Goal: Information Seeking & Learning: Learn about a topic

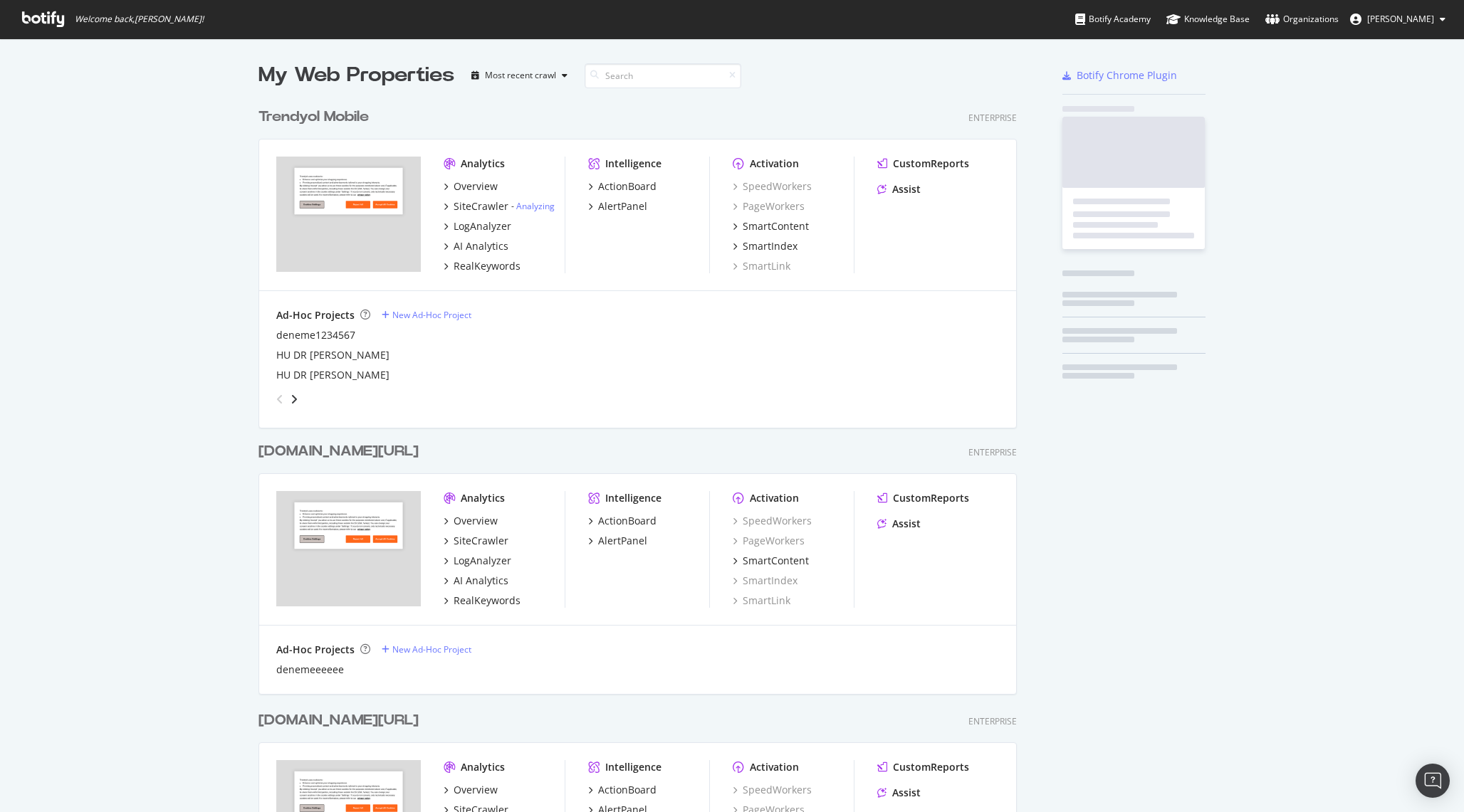
scroll to position [1850, 769]
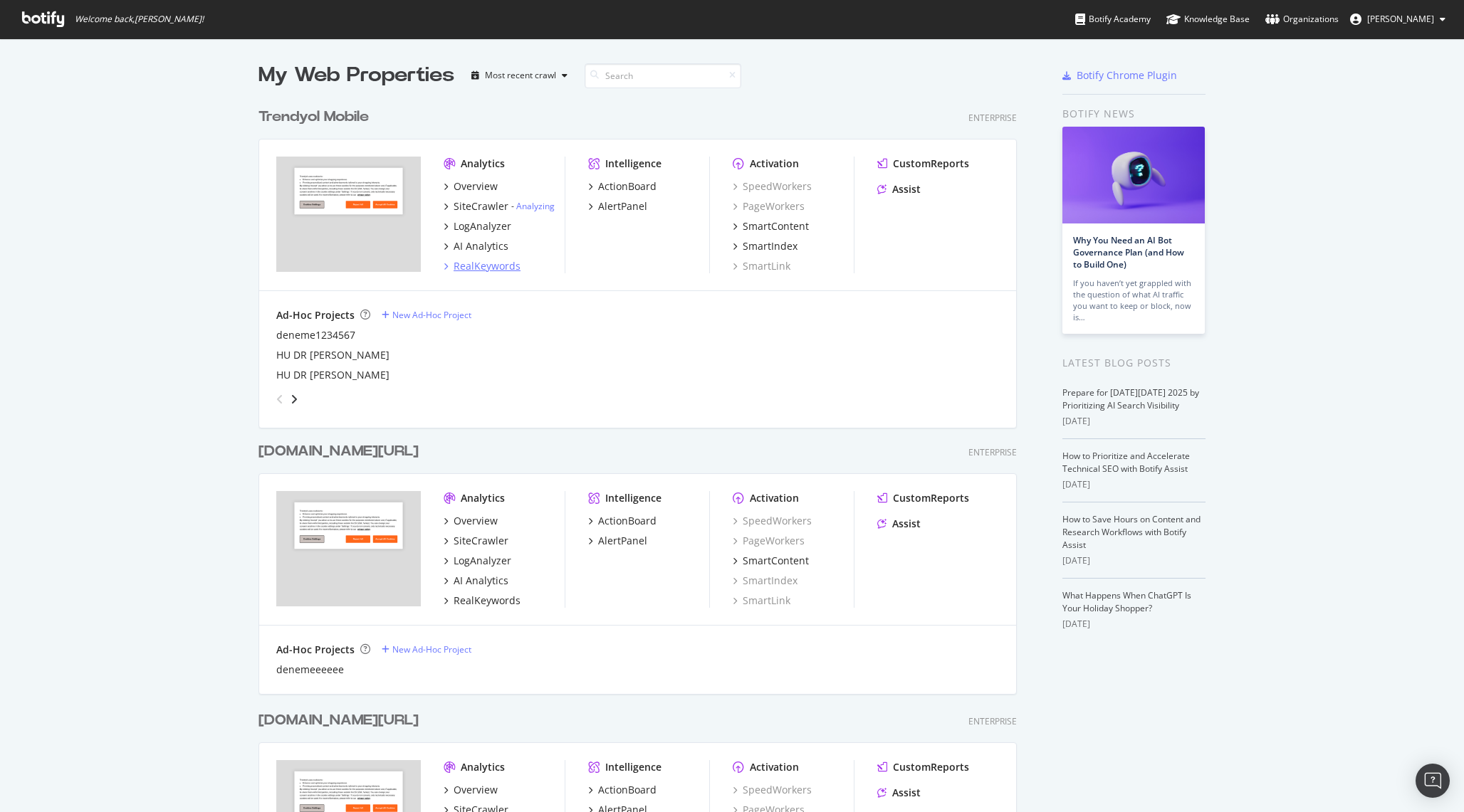
click at [491, 263] on div "RealKeywords" at bounding box center [487, 265] width 67 height 14
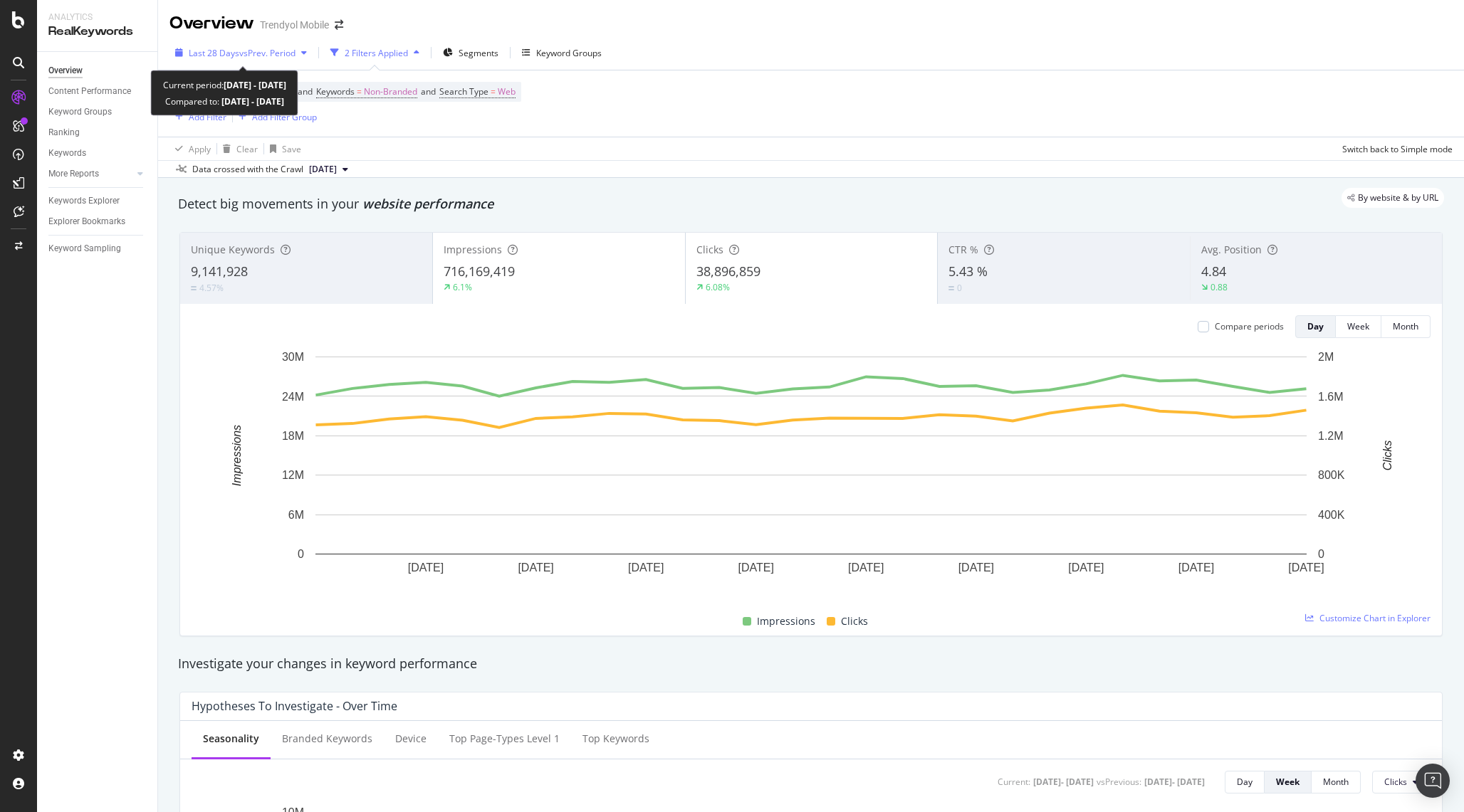
click at [237, 57] on span "Last 28 Days" at bounding box center [214, 53] width 50 height 12
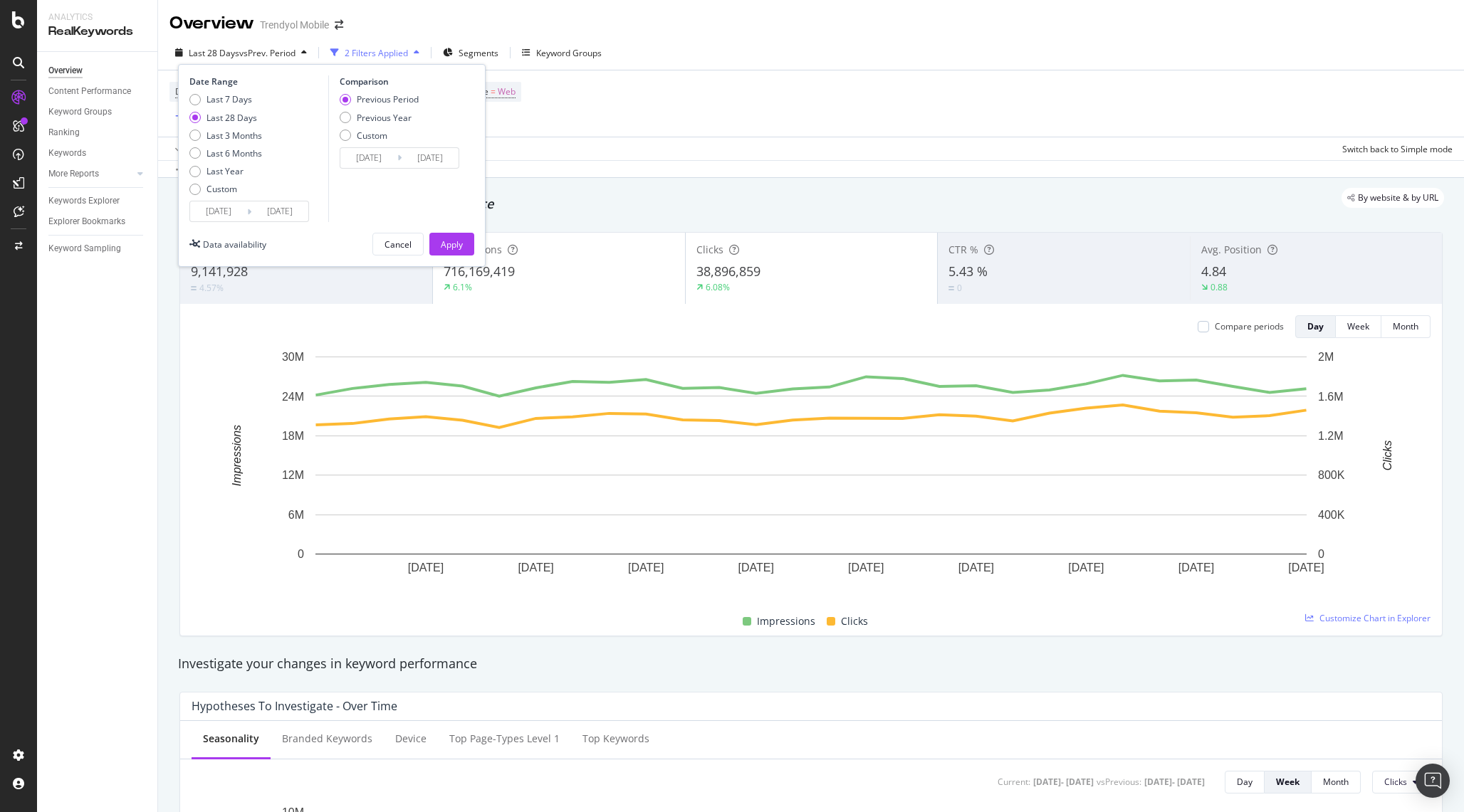
click at [227, 218] on input "[DATE]" at bounding box center [219, 211] width 57 height 20
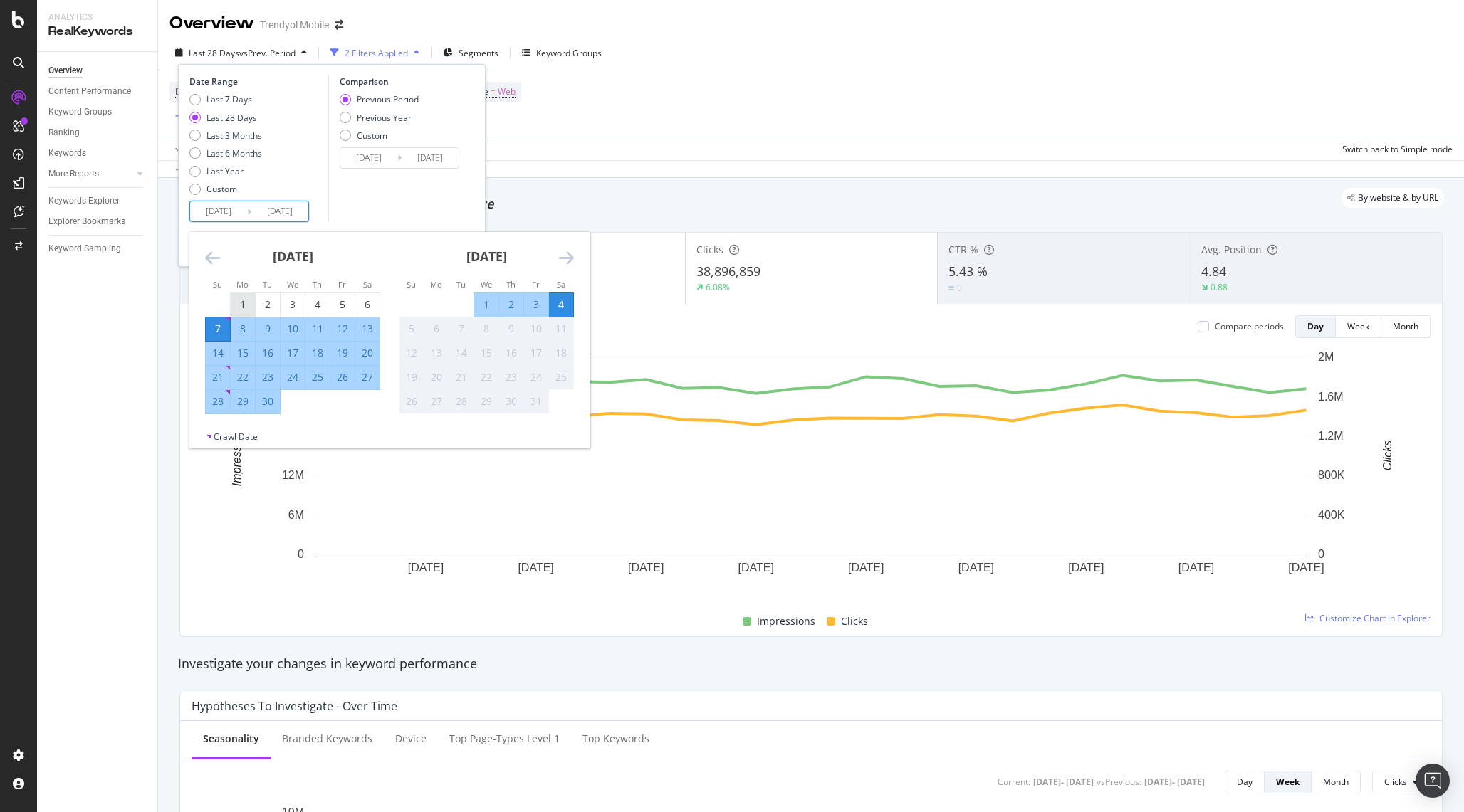
click at [238, 311] on div "1" at bounding box center [242, 304] width 24 height 14
type input "[DATE]"
click at [271, 405] on div "30" at bounding box center [268, 401] width 24 height 14
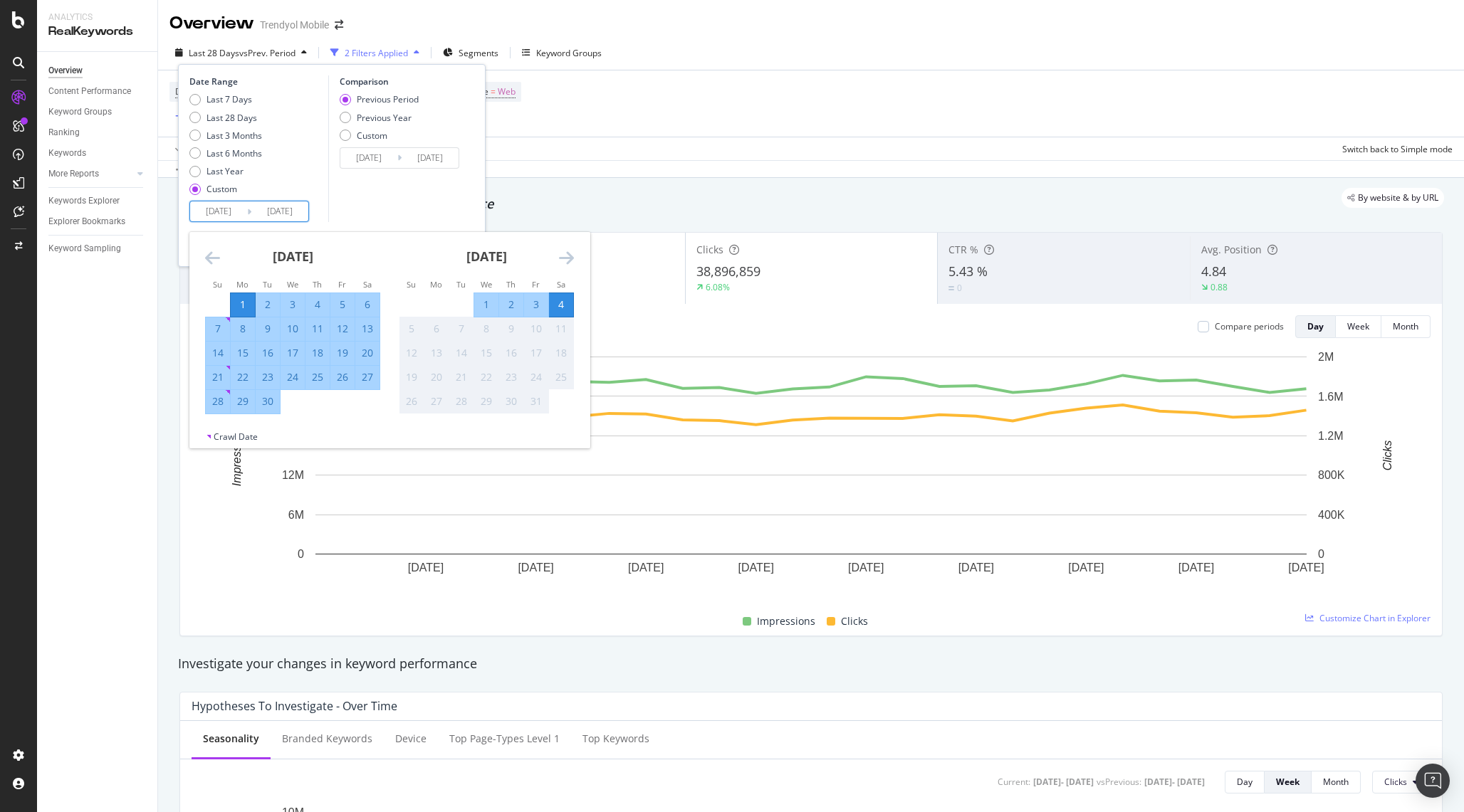
type input "[DATE]"
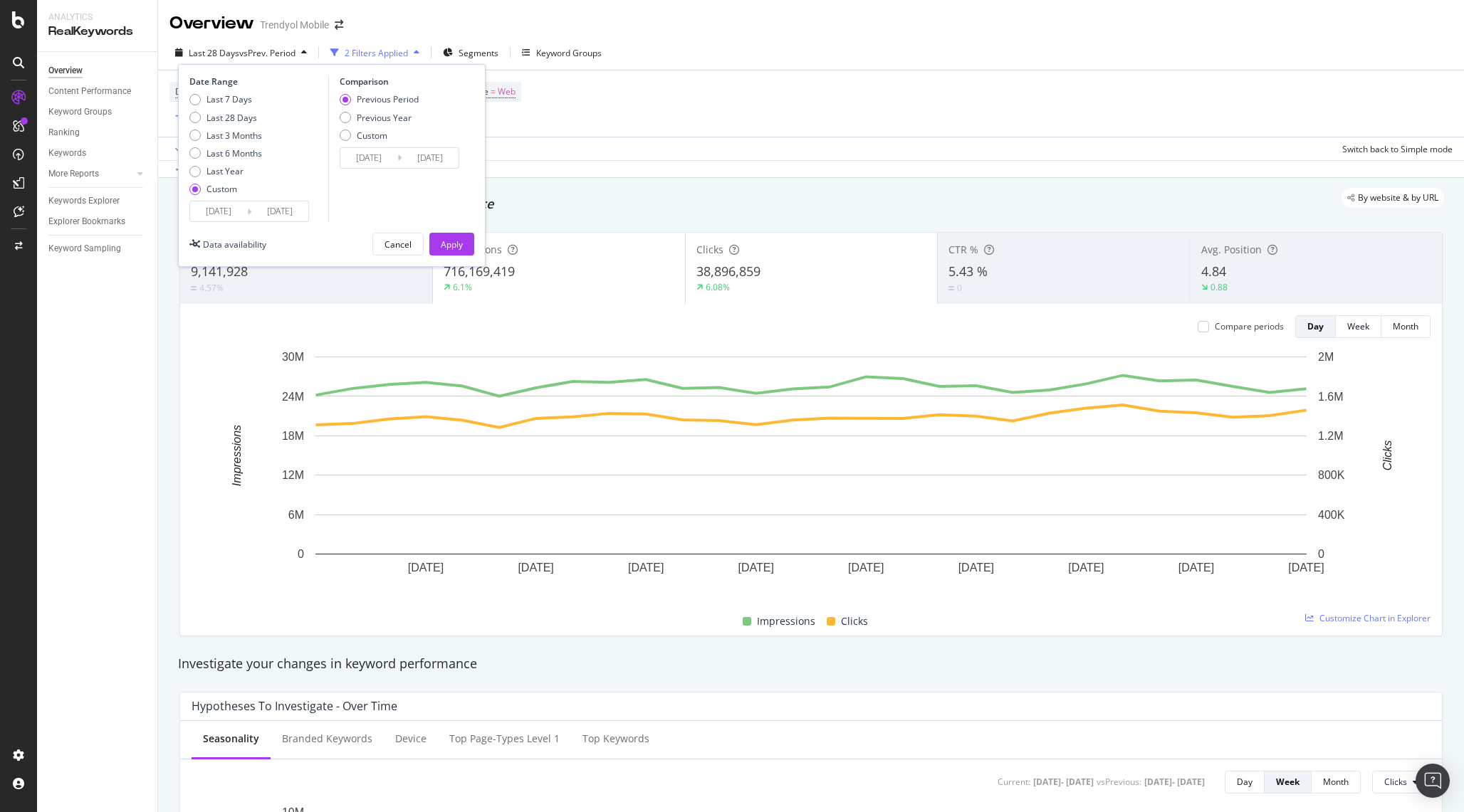
click at [286, 212] on input "[DATE]" at bounding box center [280, 211] width 57 height 20
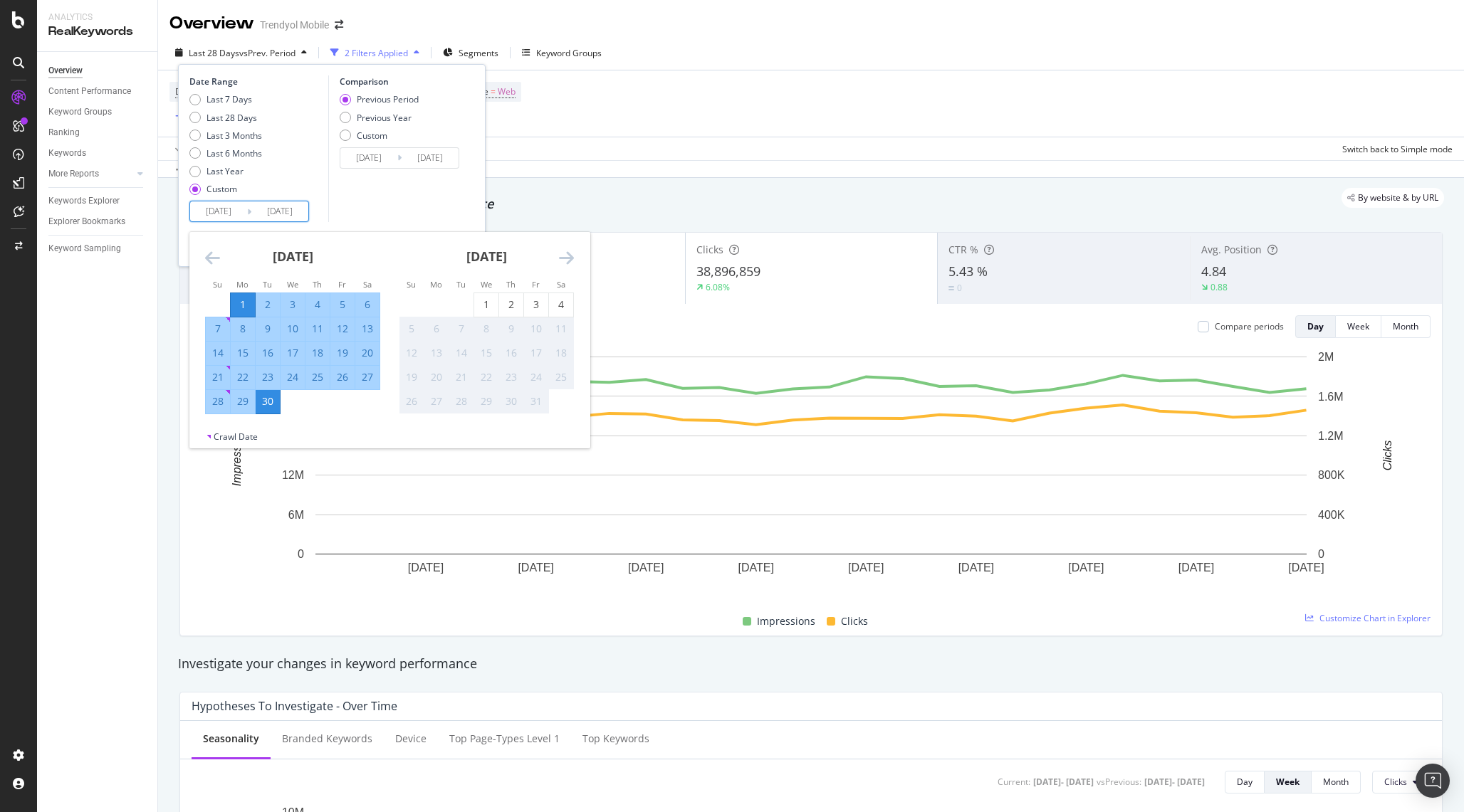
click at [381, 161] on input "[DATE]" at bounding box center [369, 158] width 57 height 20
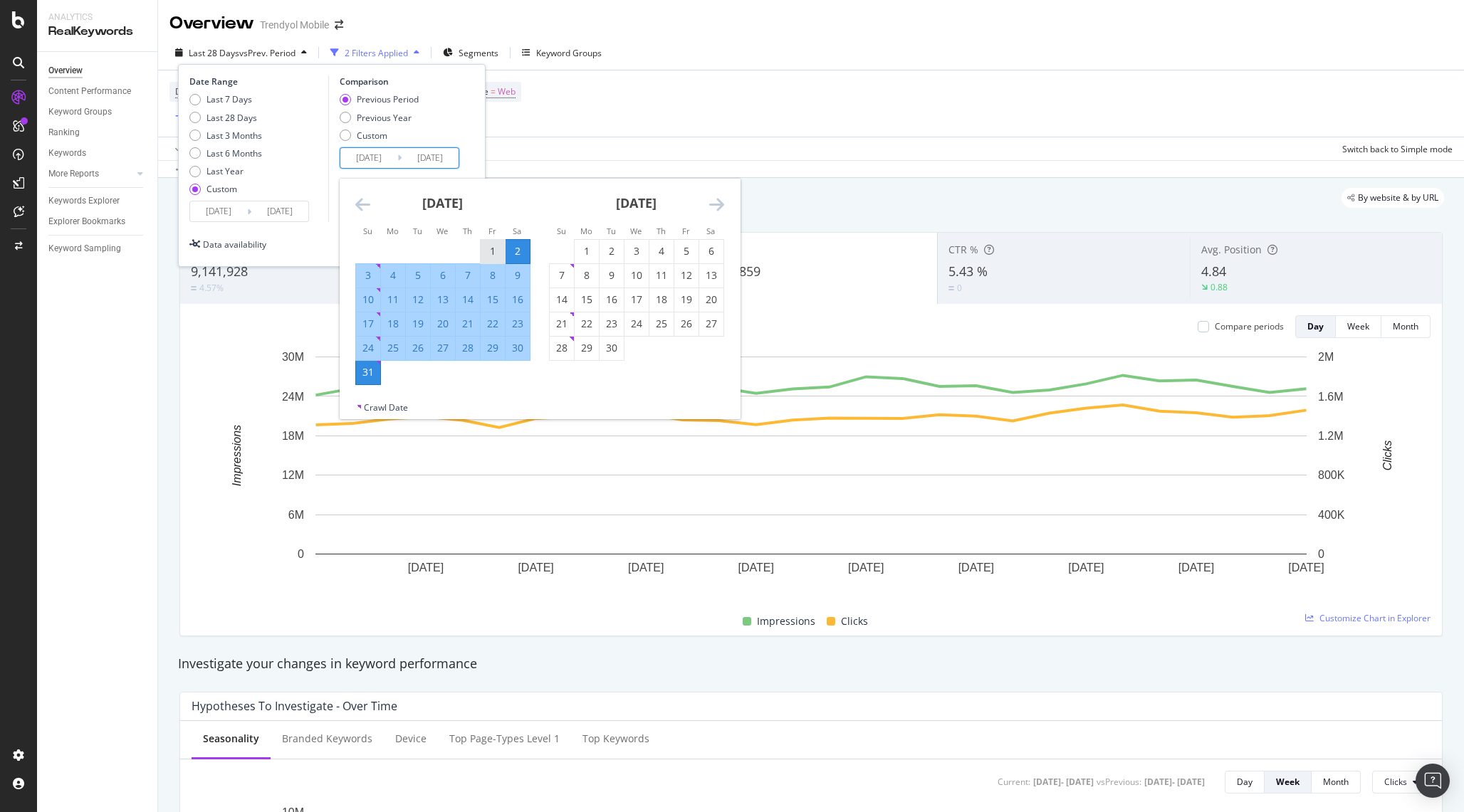
click at [492, 244] on div "1" at bounding box center [492, 251] width 24 height 14
type input "[DATE]"
click at [469, 100] on div "Date Range Last 7 Days Last 28 Days Last 3 Months Last 6 Months Last Year Custo…" at bounding box center [331, 148] width 284 height 147
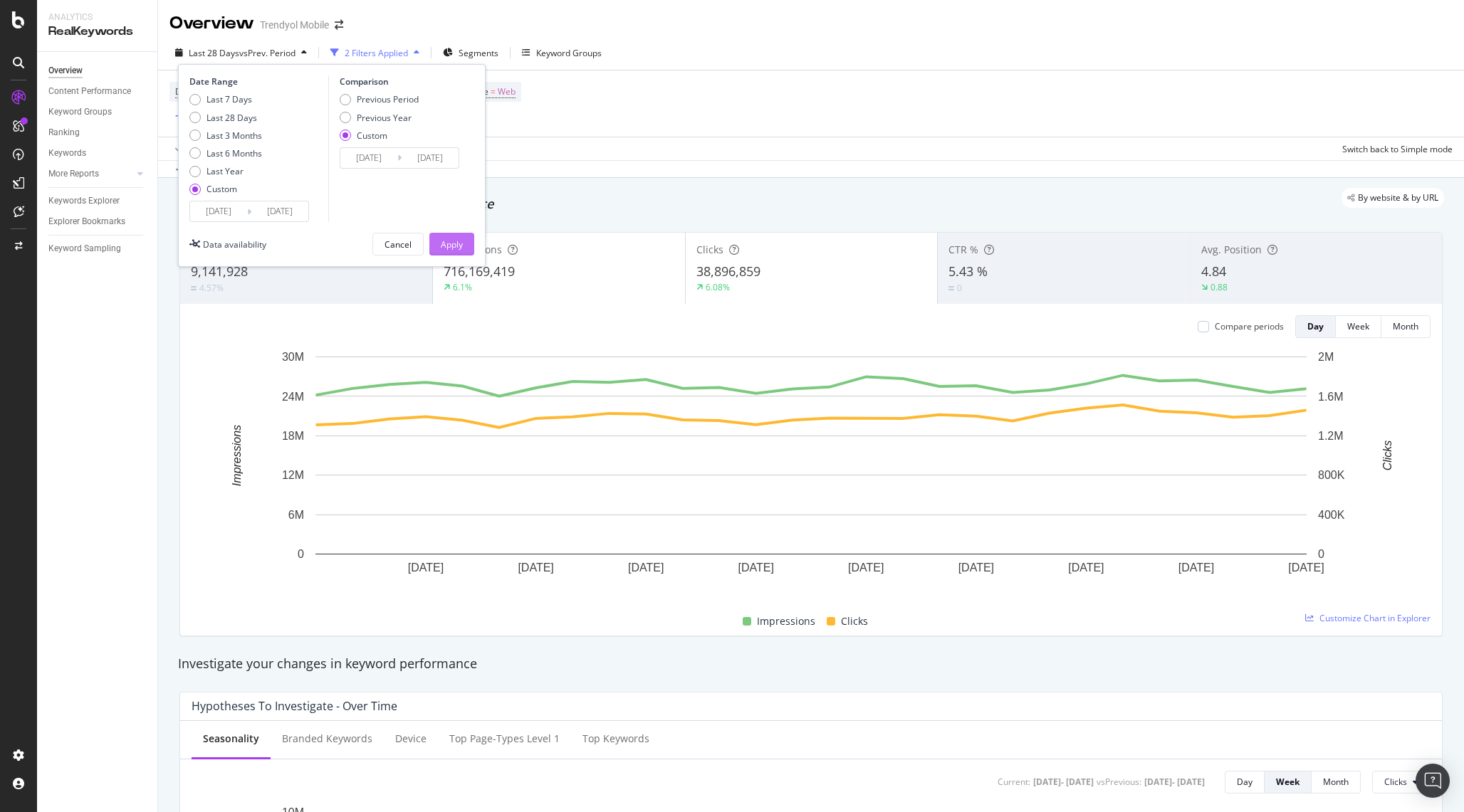
click at [457, 243] on div "Apply" at bounding box center [452, 244] width 22 height 12
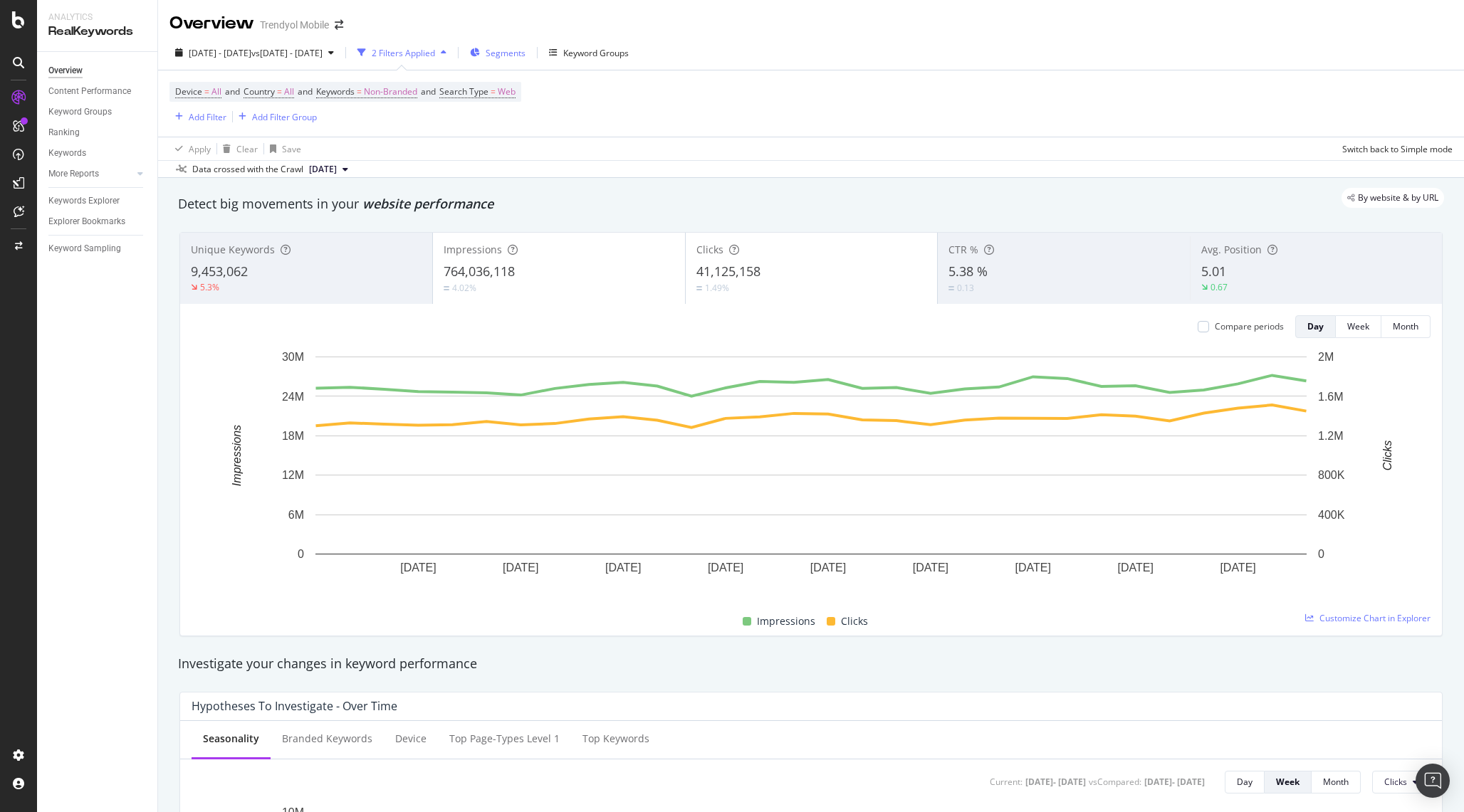
click at [525, 49] on div "Segments" at bounding box center [498, 52] width 56 height 21
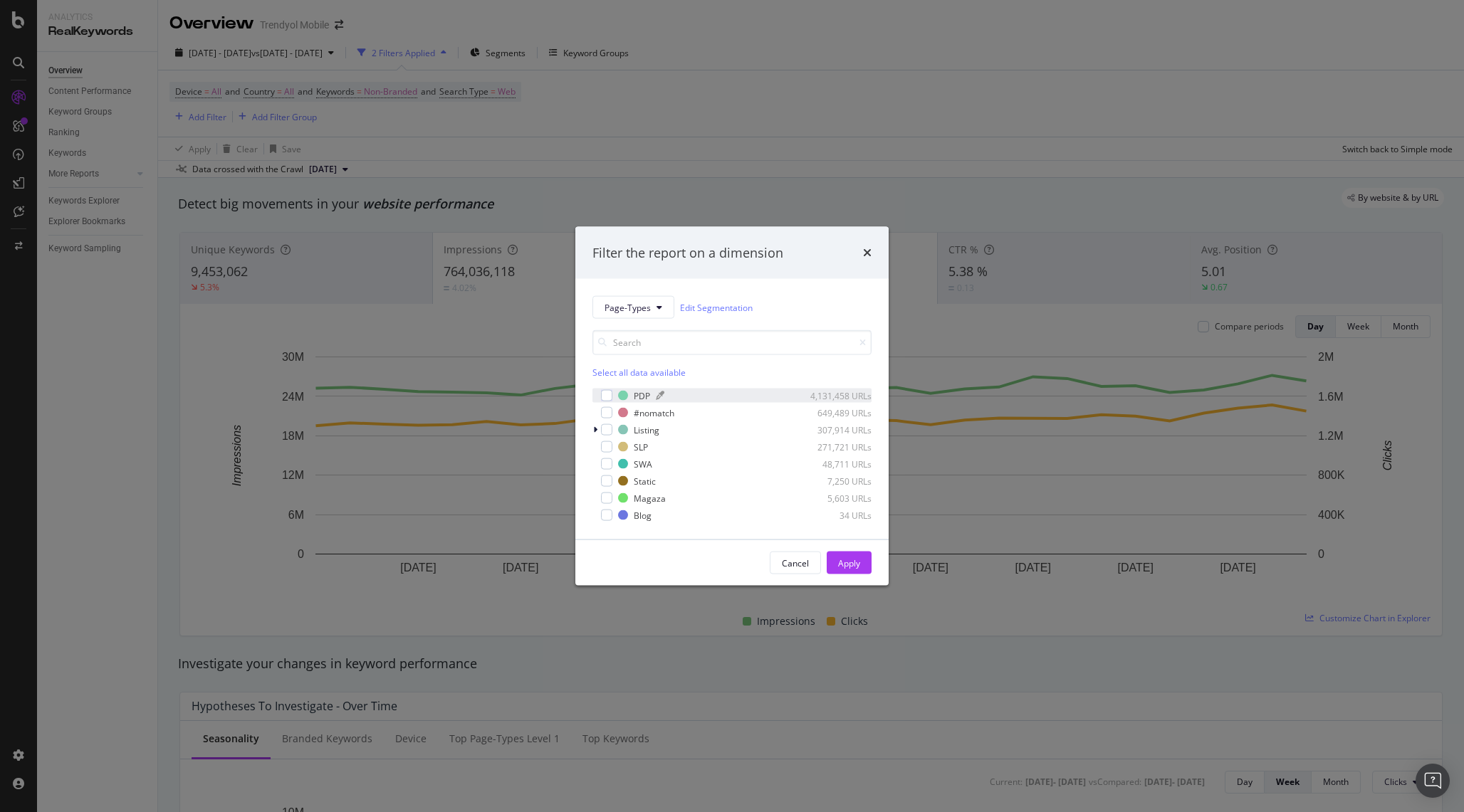
click at [644, 391] on div "PDP" at bounding box center [641, 395] width 16 height 12
click at [855, 555] on div "Apply" at bounding box center [849, 562] width 22 height 21
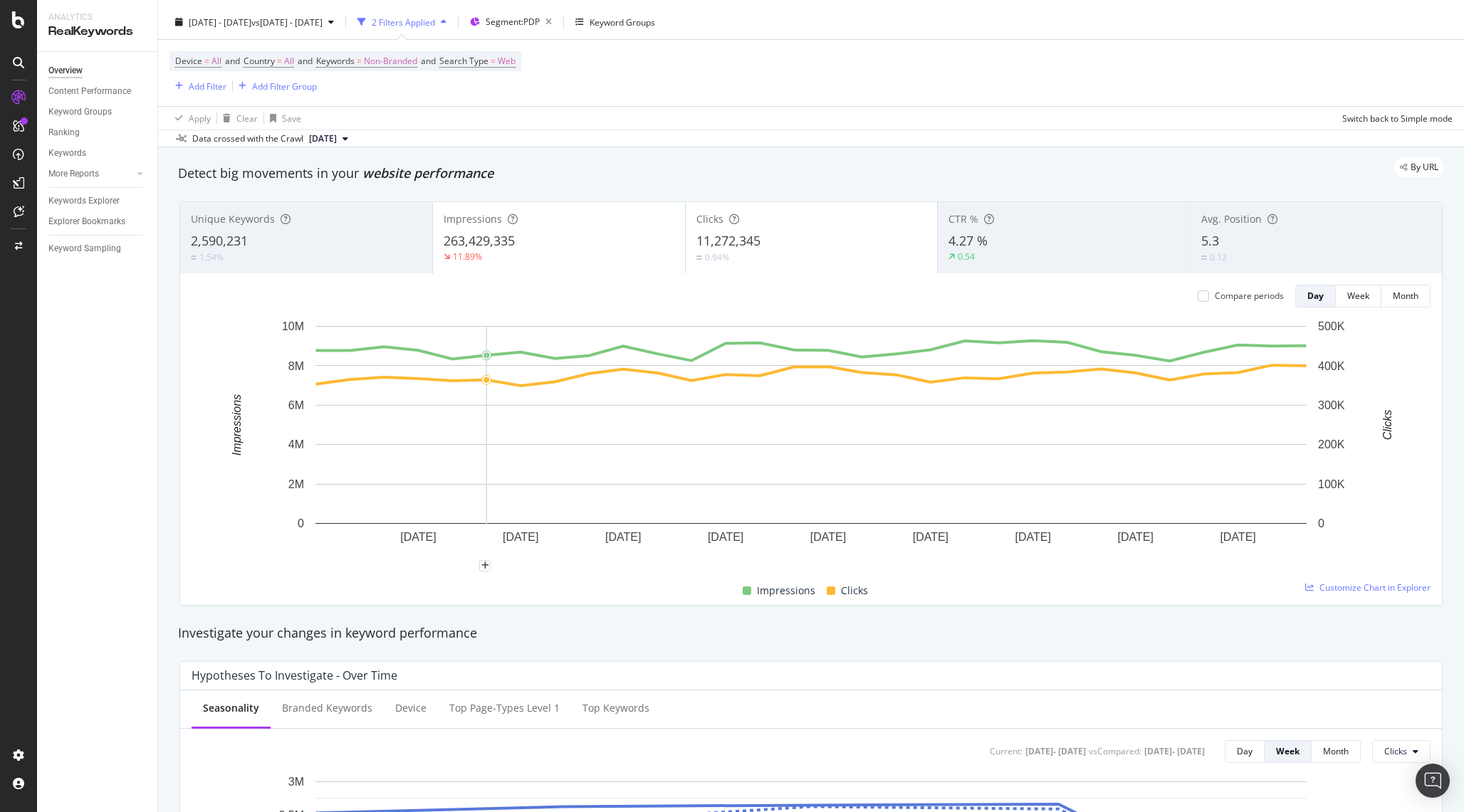
scroll to position [36, 0]
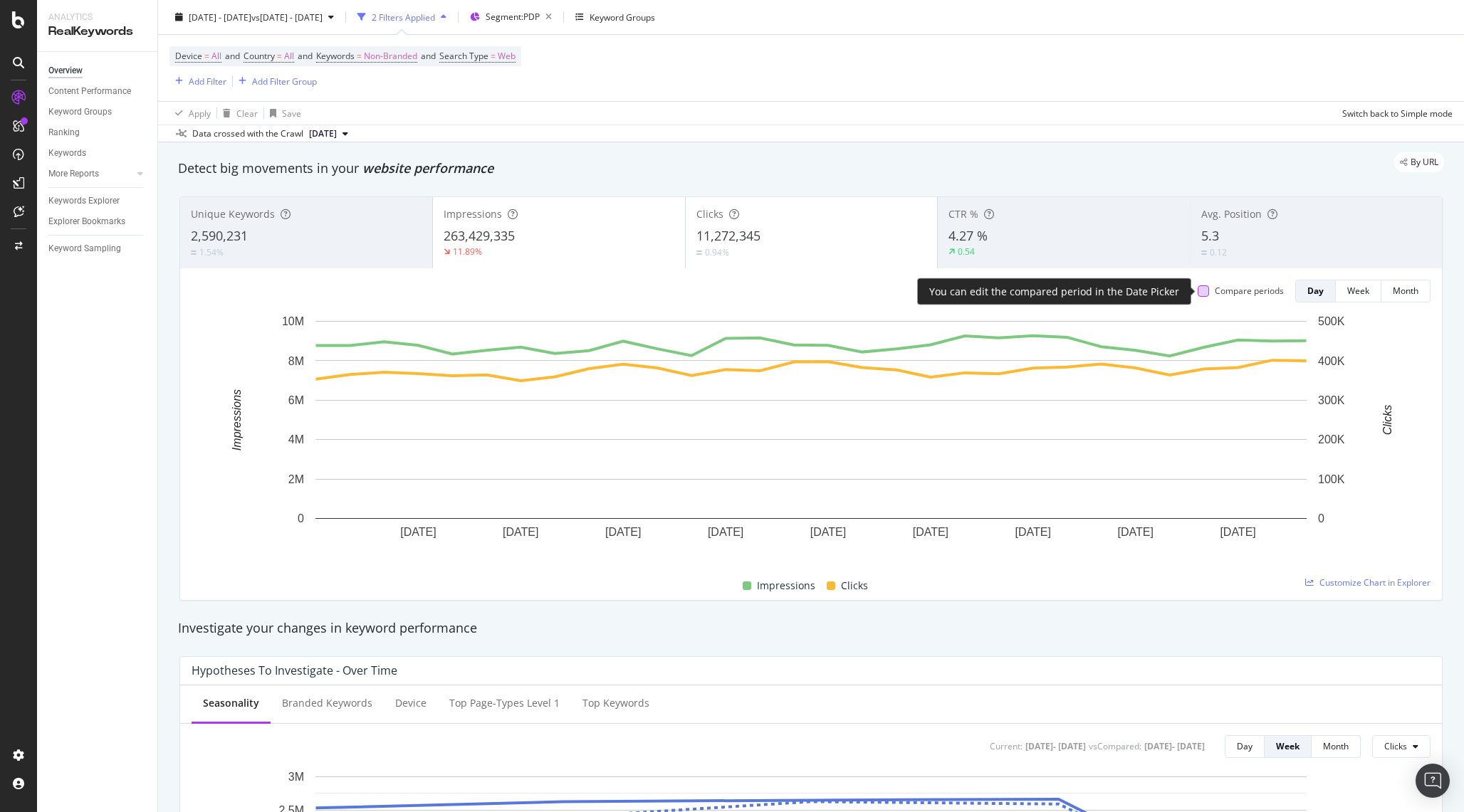
click at [1205, 291] on div at bounding box center [1204, 291] width 12 height 12
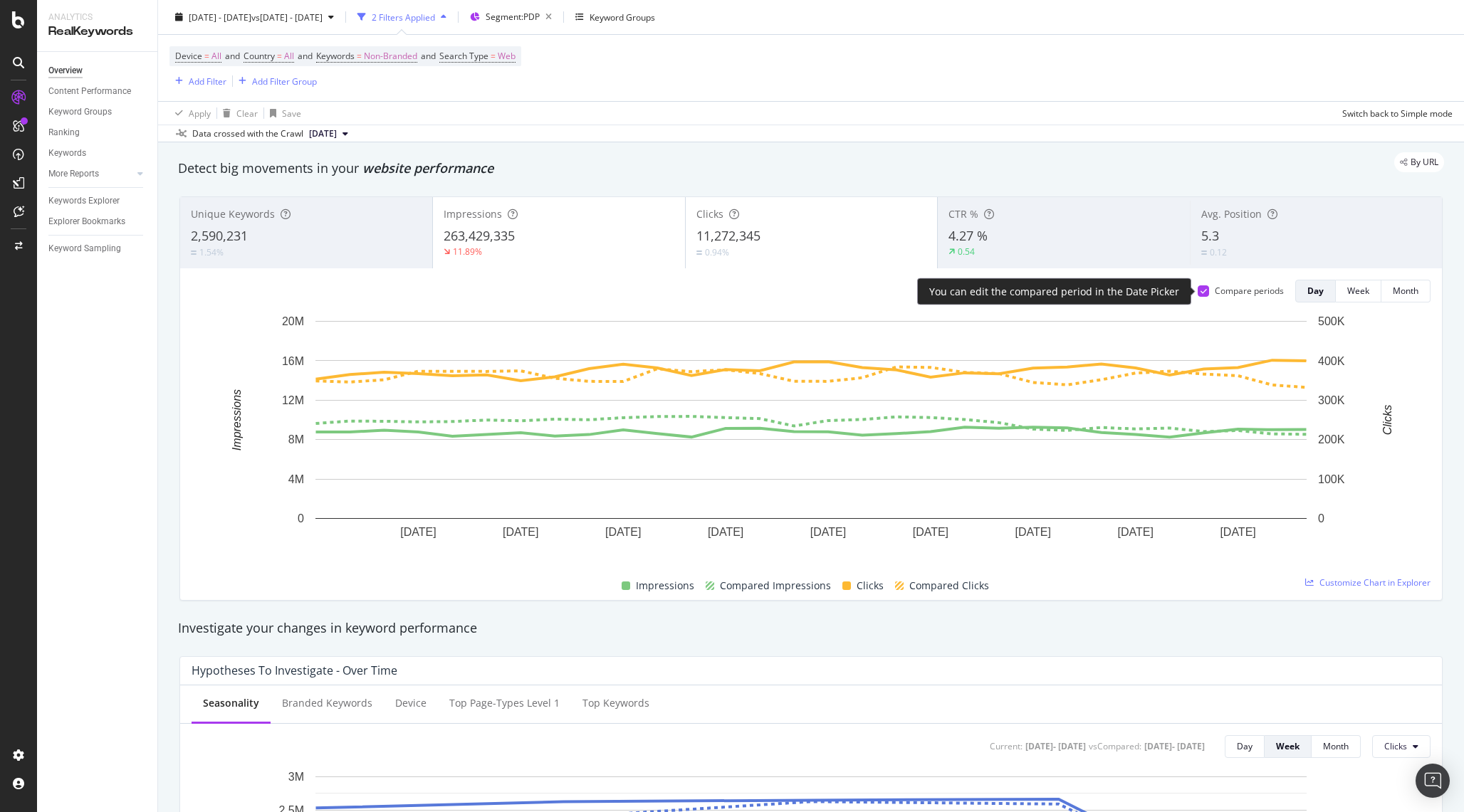
click at [1202, 290] on icon at bounding box center [1203, 291] width 7 height 7
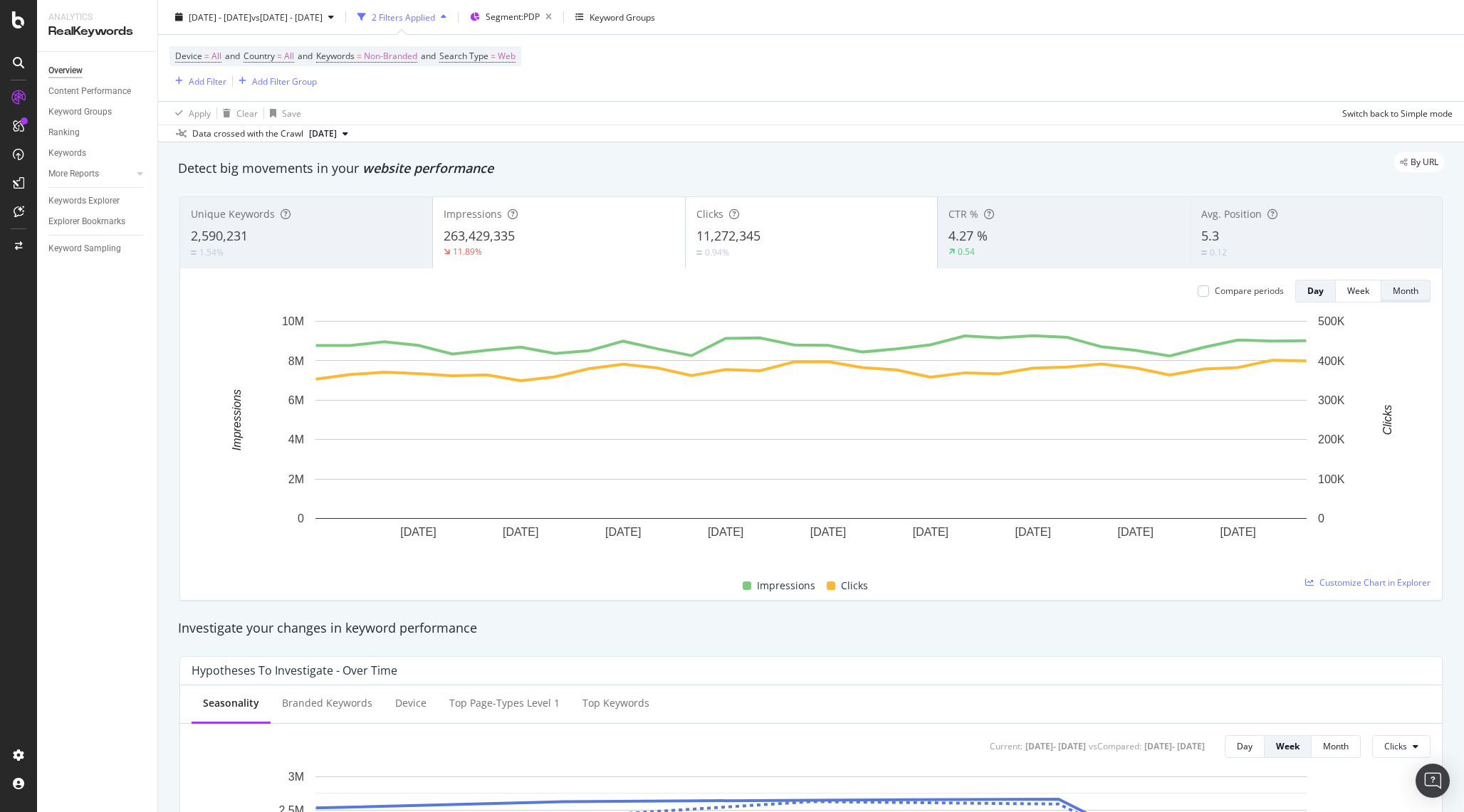
click at [1403, 290] on div "Month" at bounding box center [1405, 290] width 26 height 12
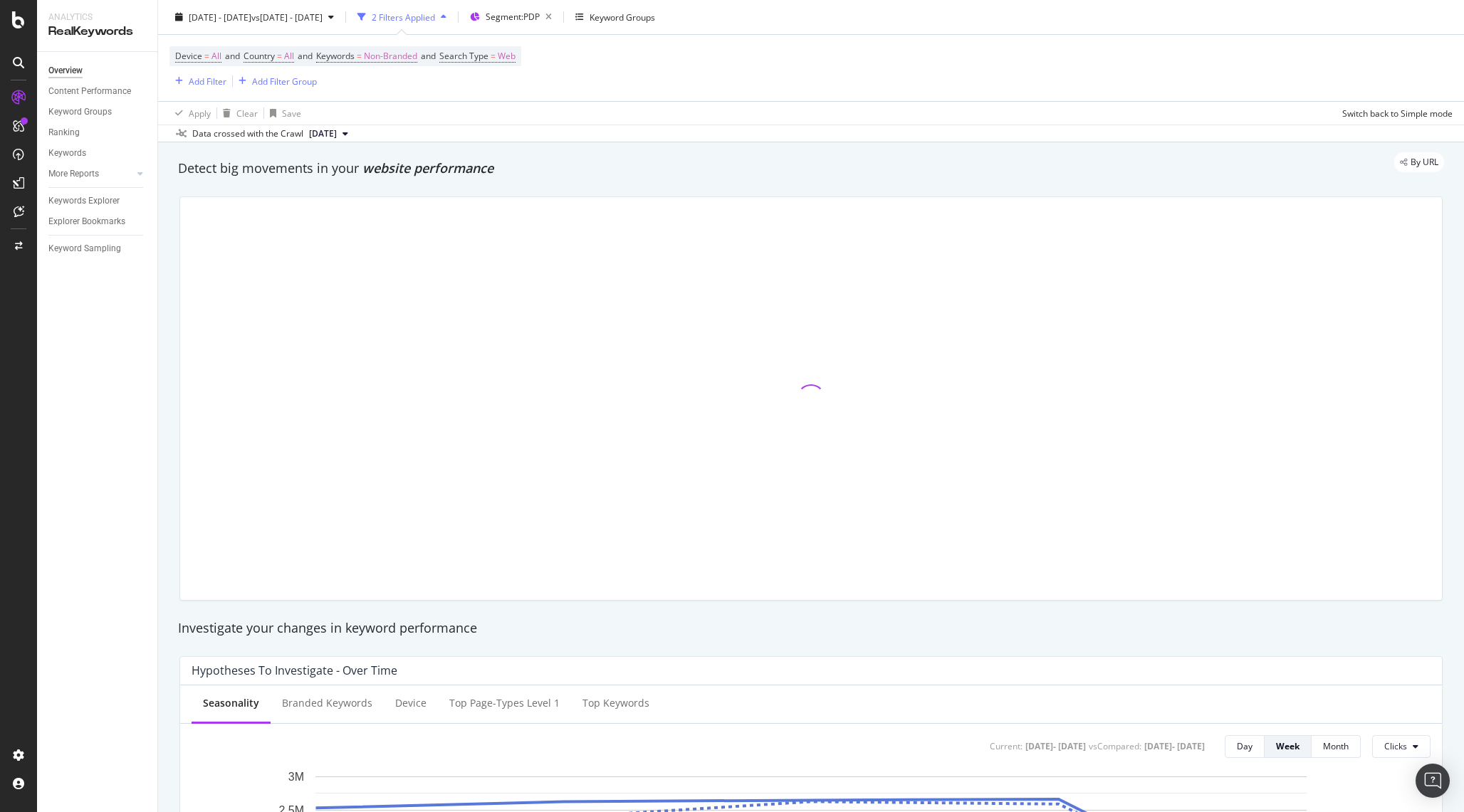
scroll to position [0, 0]
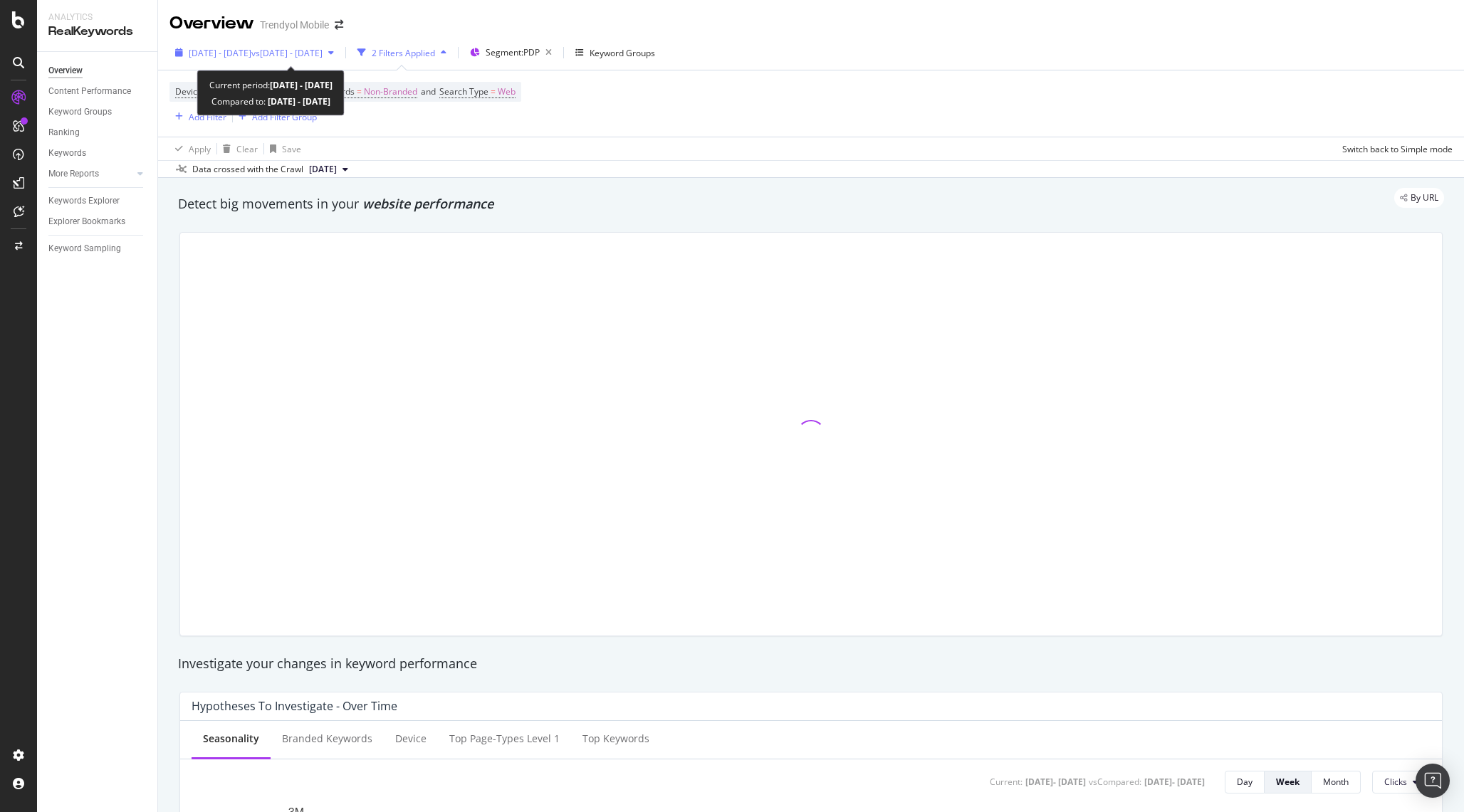
click at [309, 57] on span "vs [DATE] - [DATE]" at bounding box center [287, 53] width 71 height 12
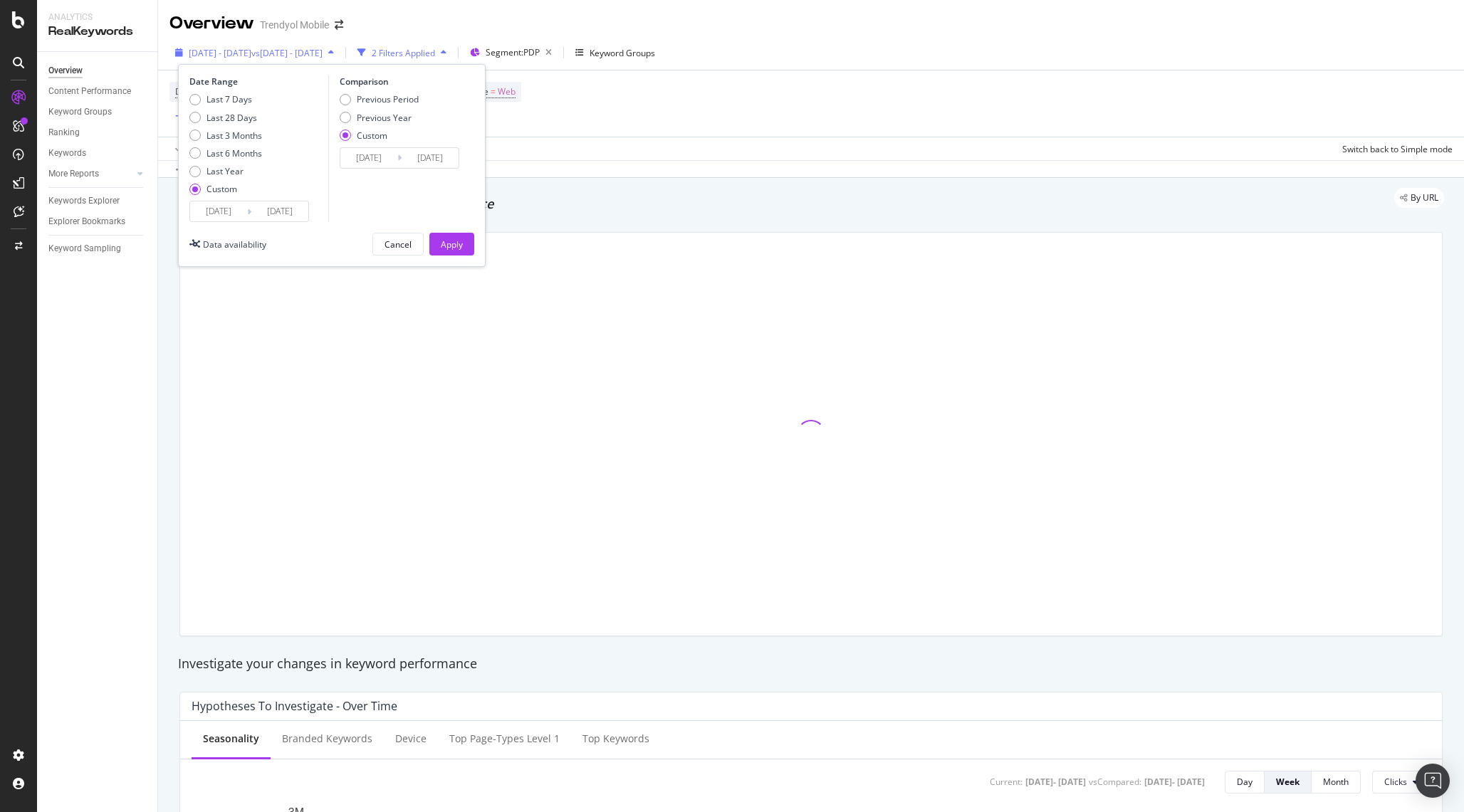
click at [309, 56] on span "vs [DATE] - [DATE]" at bounding box center [287, 53] width 71 height 12
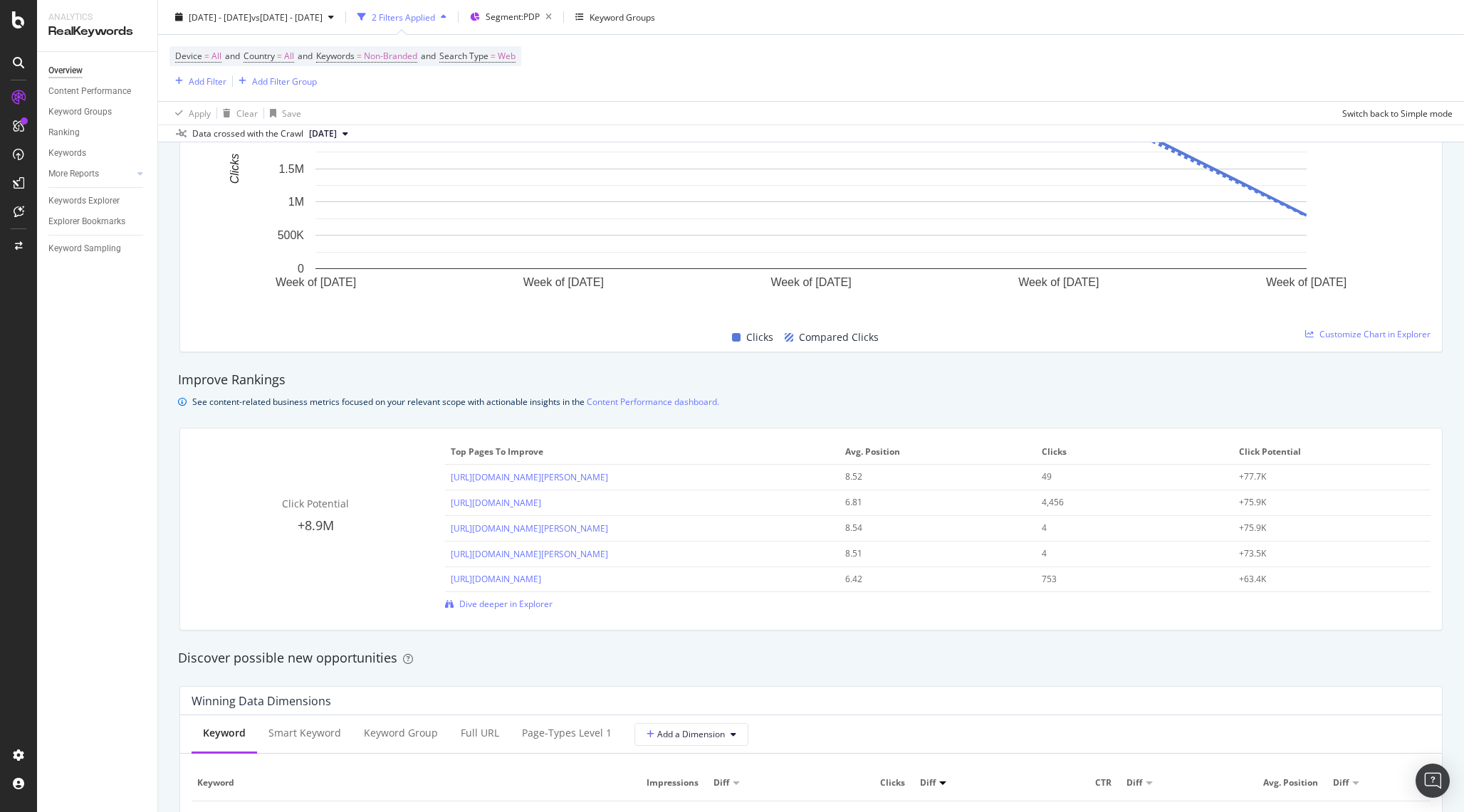
scroll to position [745, 0]
click at [480, 604] on span "Dive deeper in Explorer" at bounding box center [506, 602] width 94 height 12
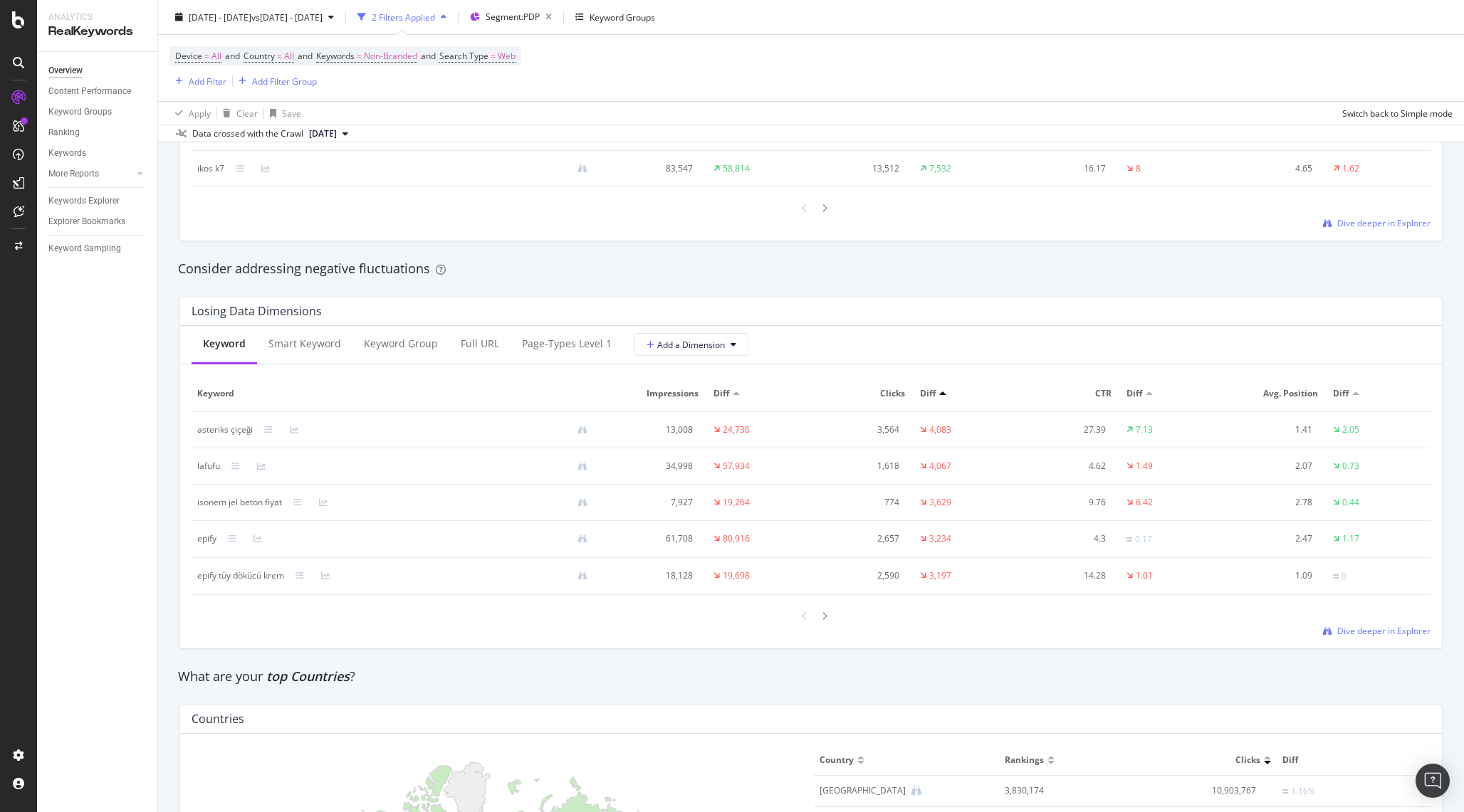
scroll to position [1529, 0]
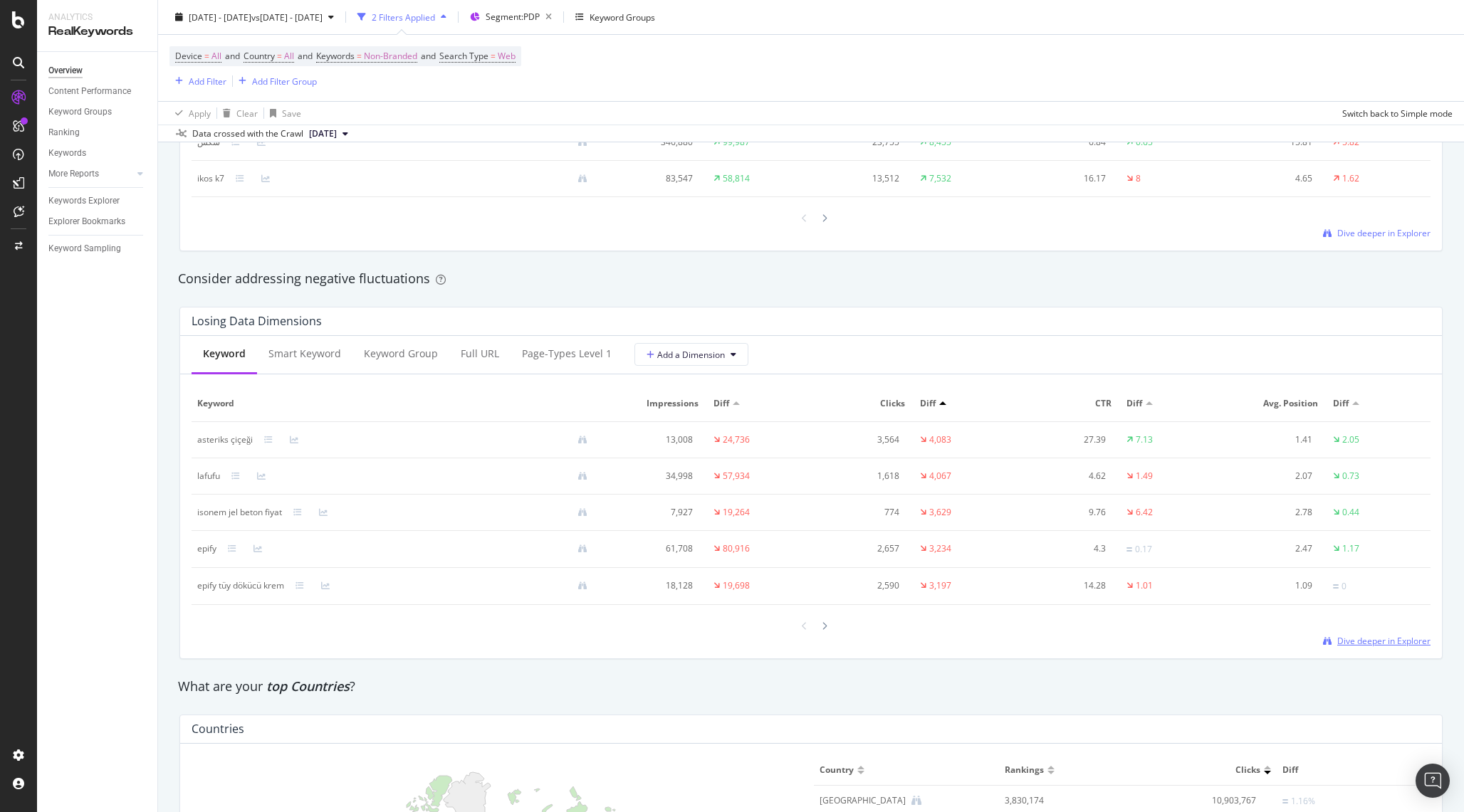
click at [1384, 642] on span "Dive deeper in Explorer" at bounding box center [1384, 640] width 94 height 12
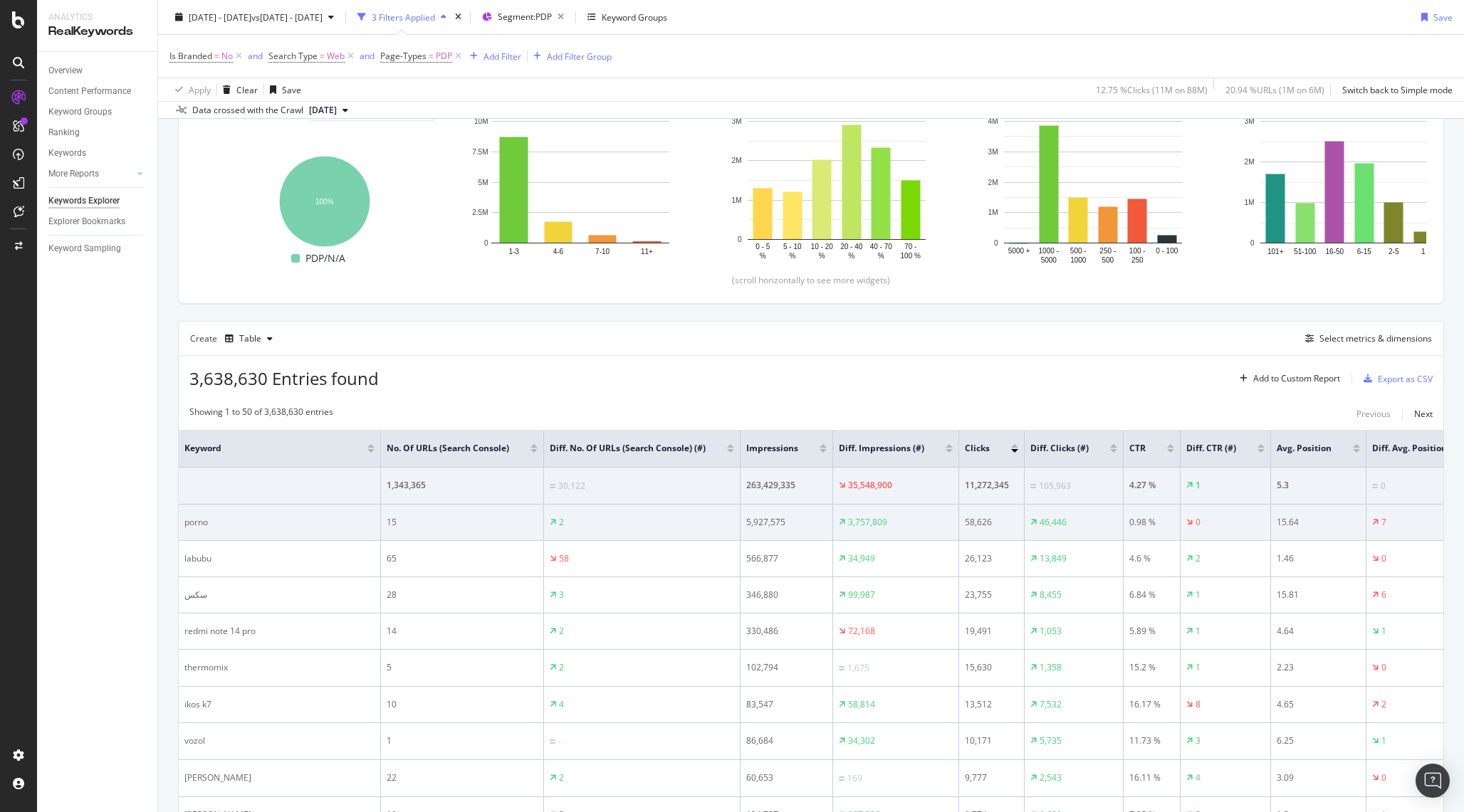
scroll to position [106, 0]
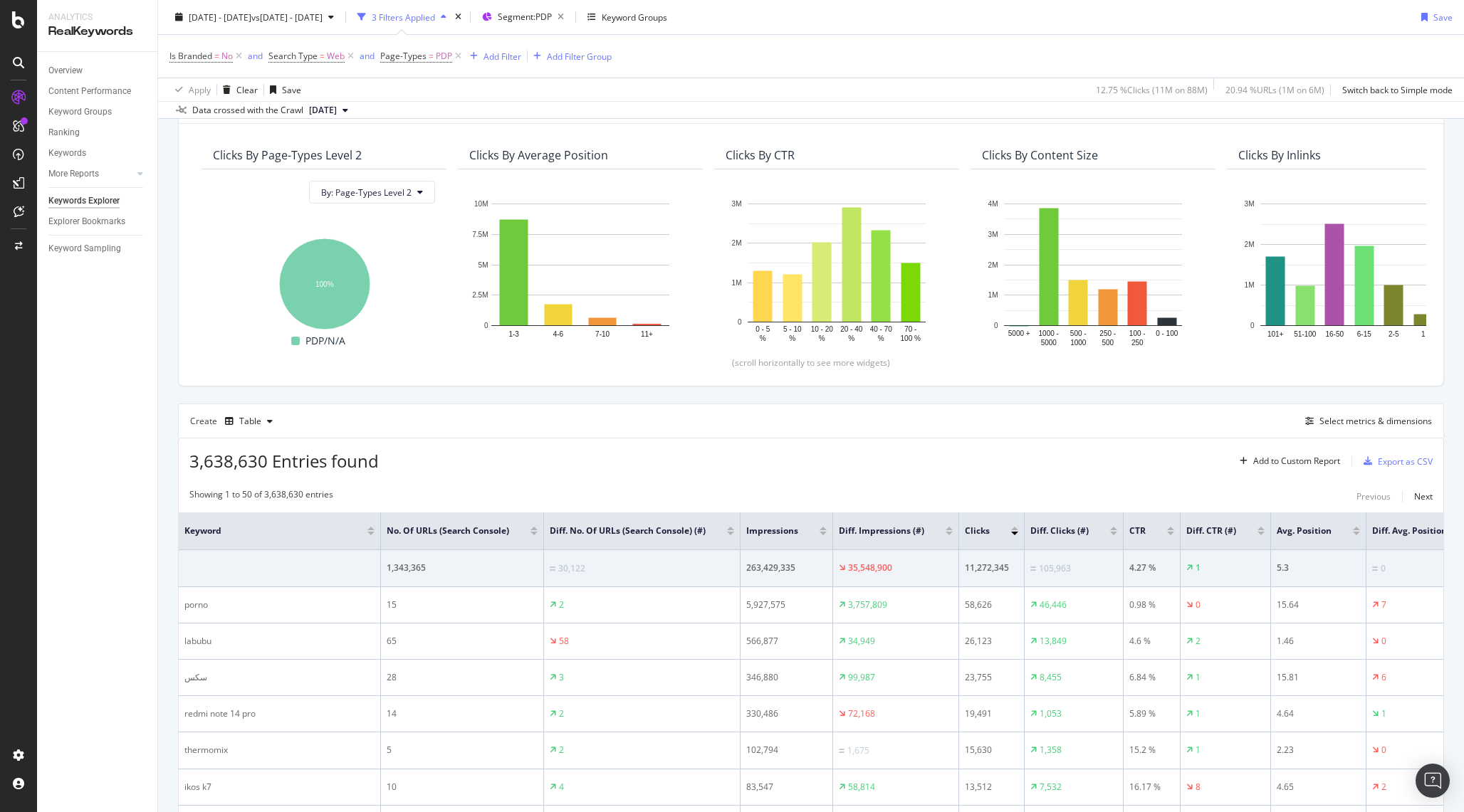
click at [946, 528] on div at bounding box center [949, 528] width 7 height 4
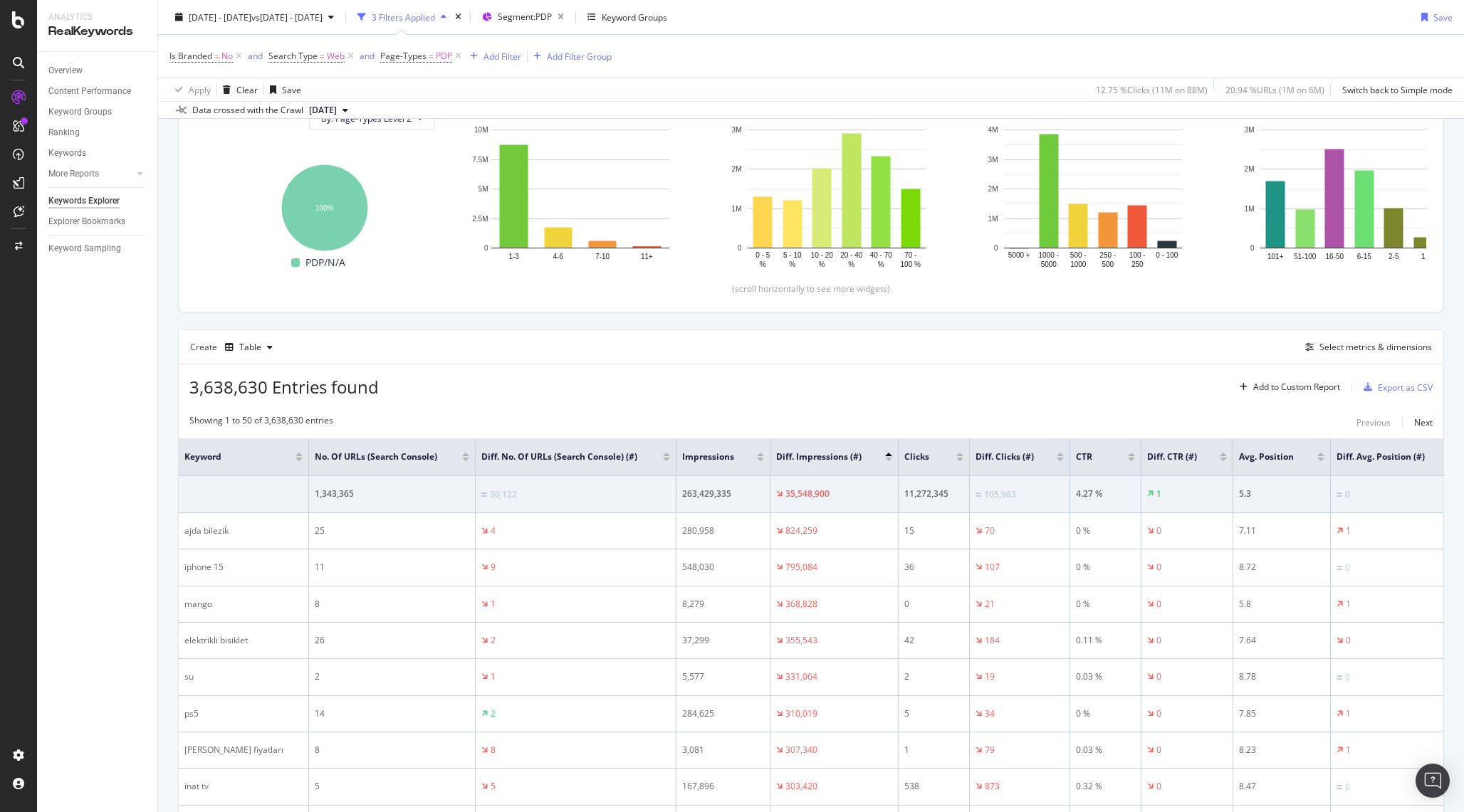
scroll to position [197, 0]
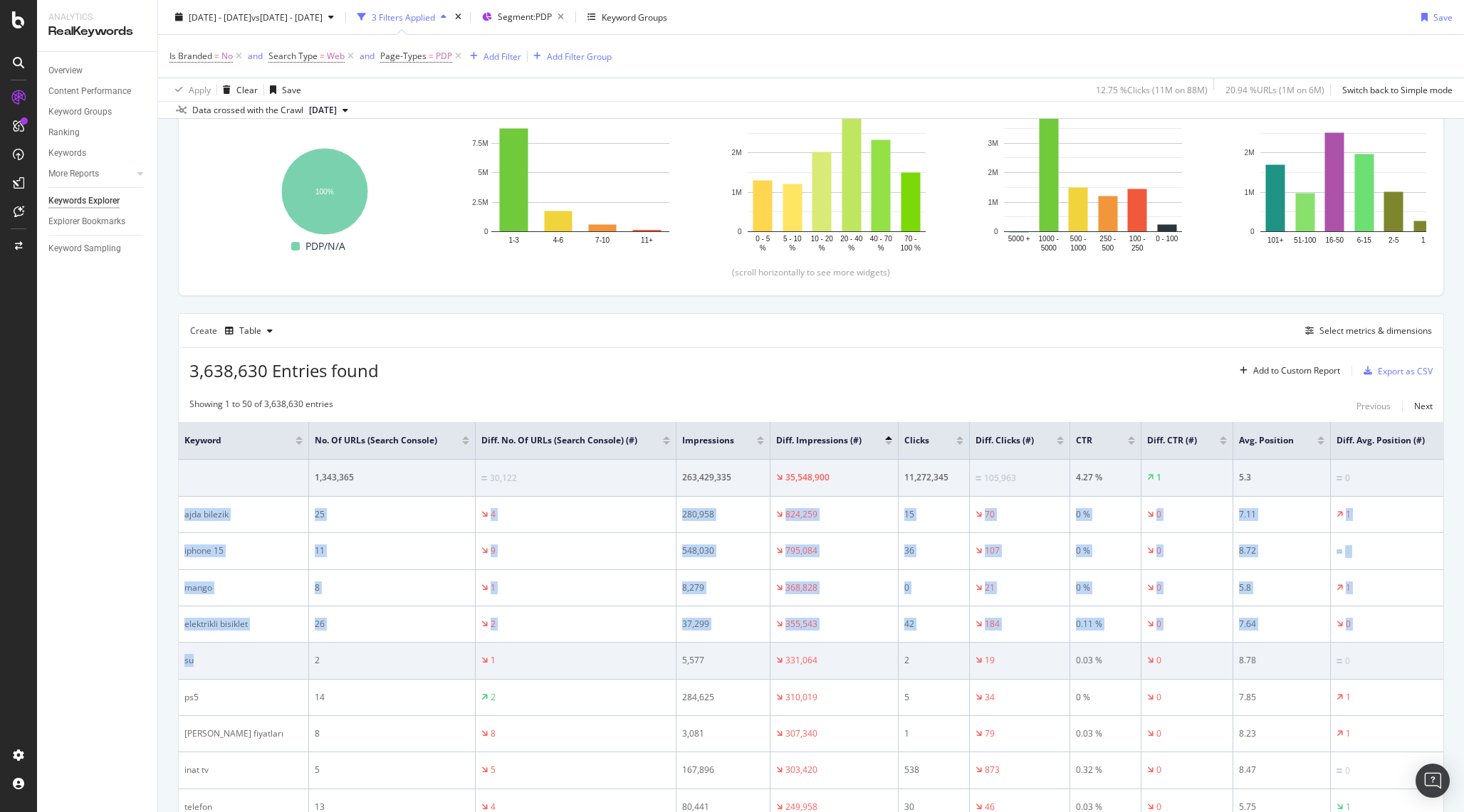
drag, startPoint x: 185, startPoint y: 514, endPoint x: 268, endPoint y: 657, distance: 165.3
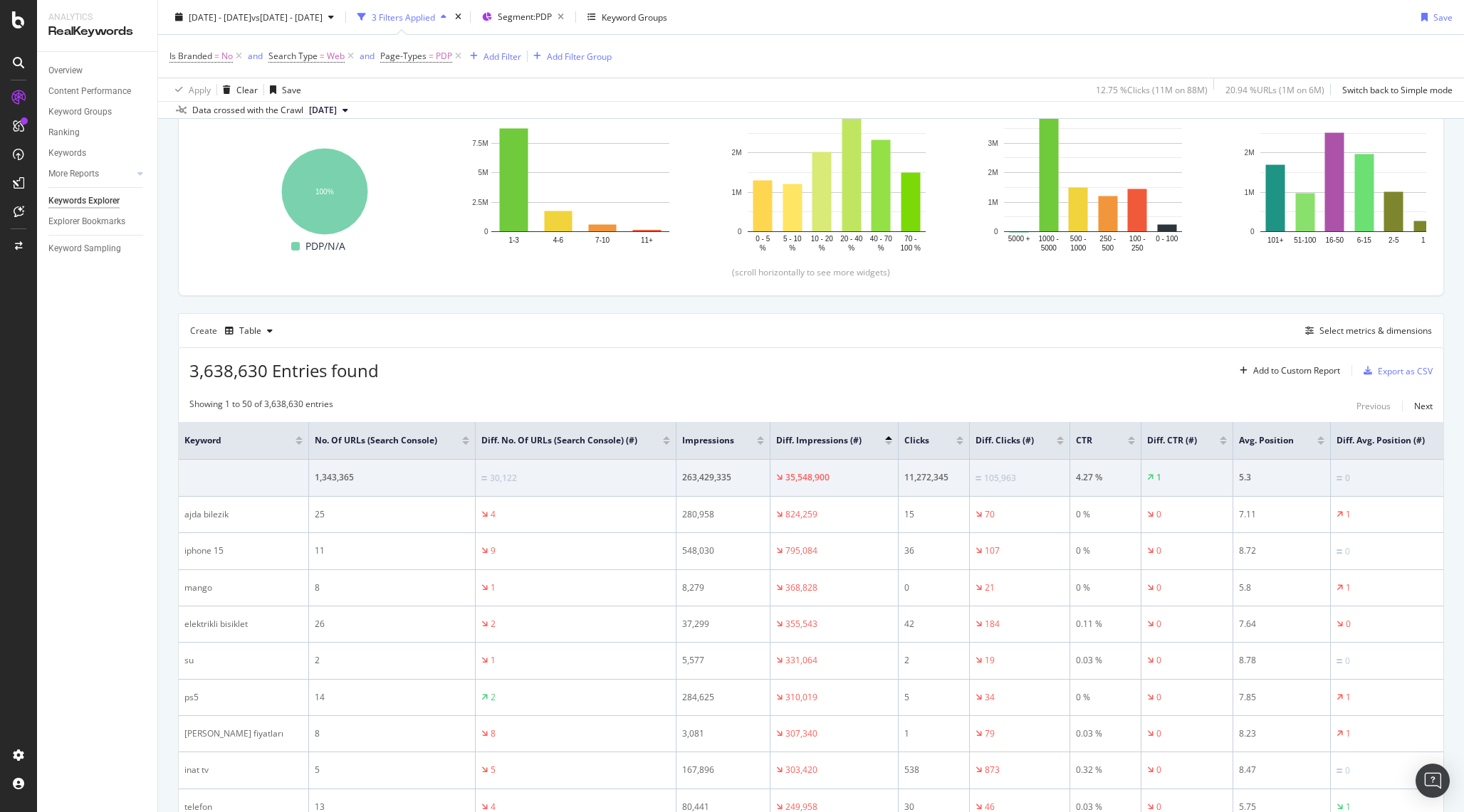
click at [118, 612] on div "Overview Content Performance Keyword Groups Ranking Keywords More Reports Count…" at bounding box center [97, 432] width 121 height 760
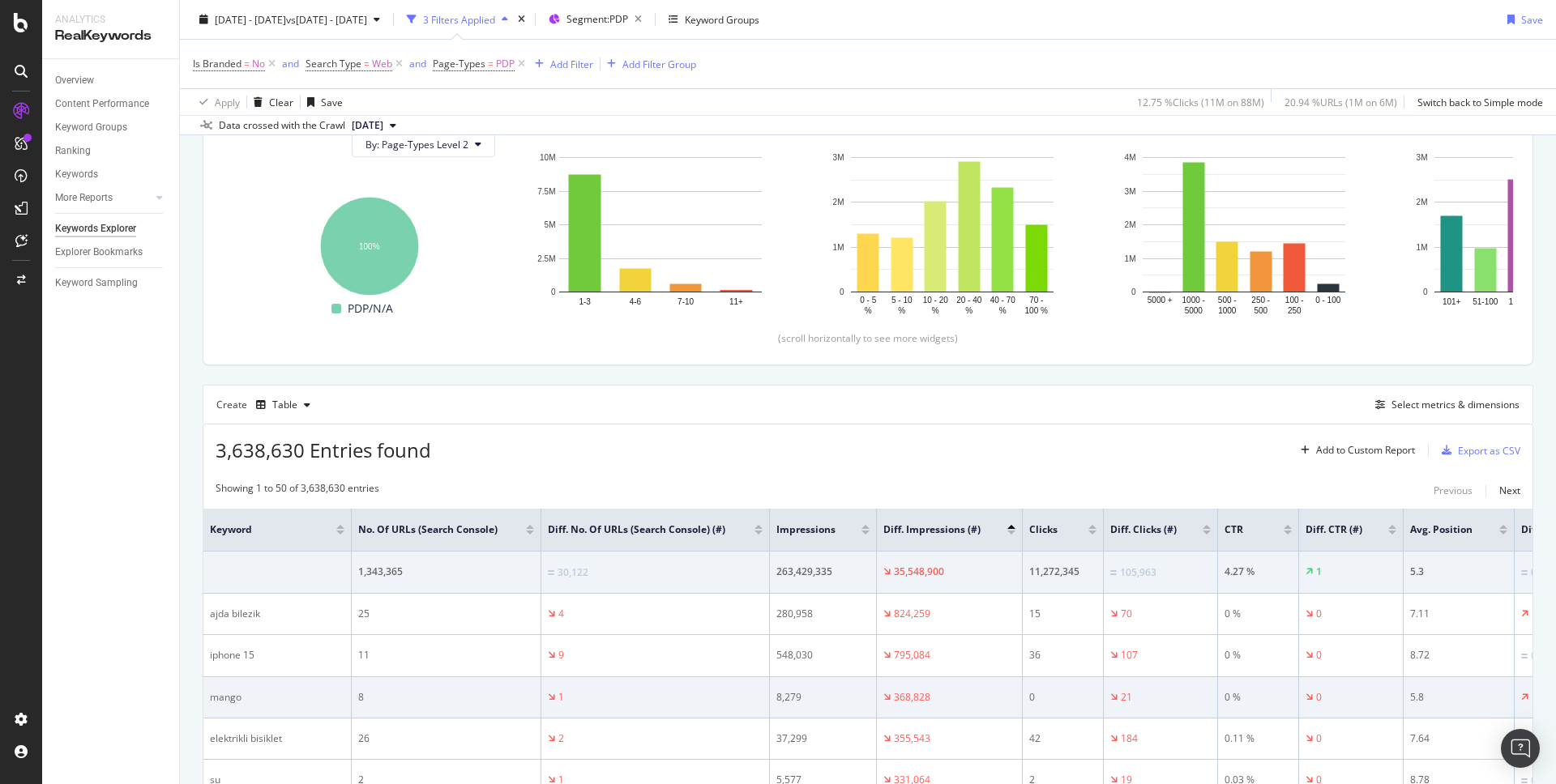
scroll to position [0, 0]
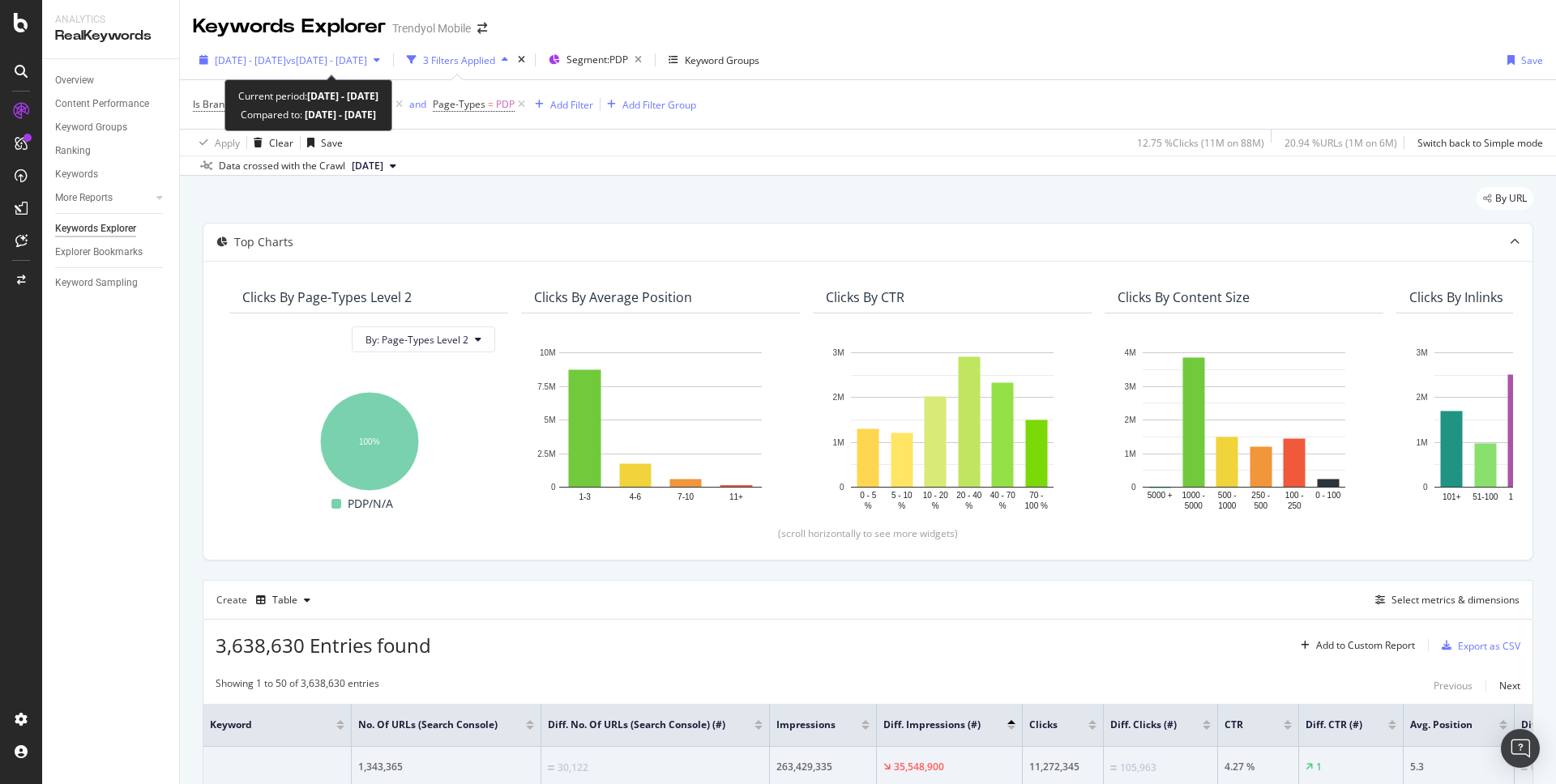
click at [350, 56] on span "vs [DATE] - [DATE]" at bounding box center [326, 60] width 81 height 14
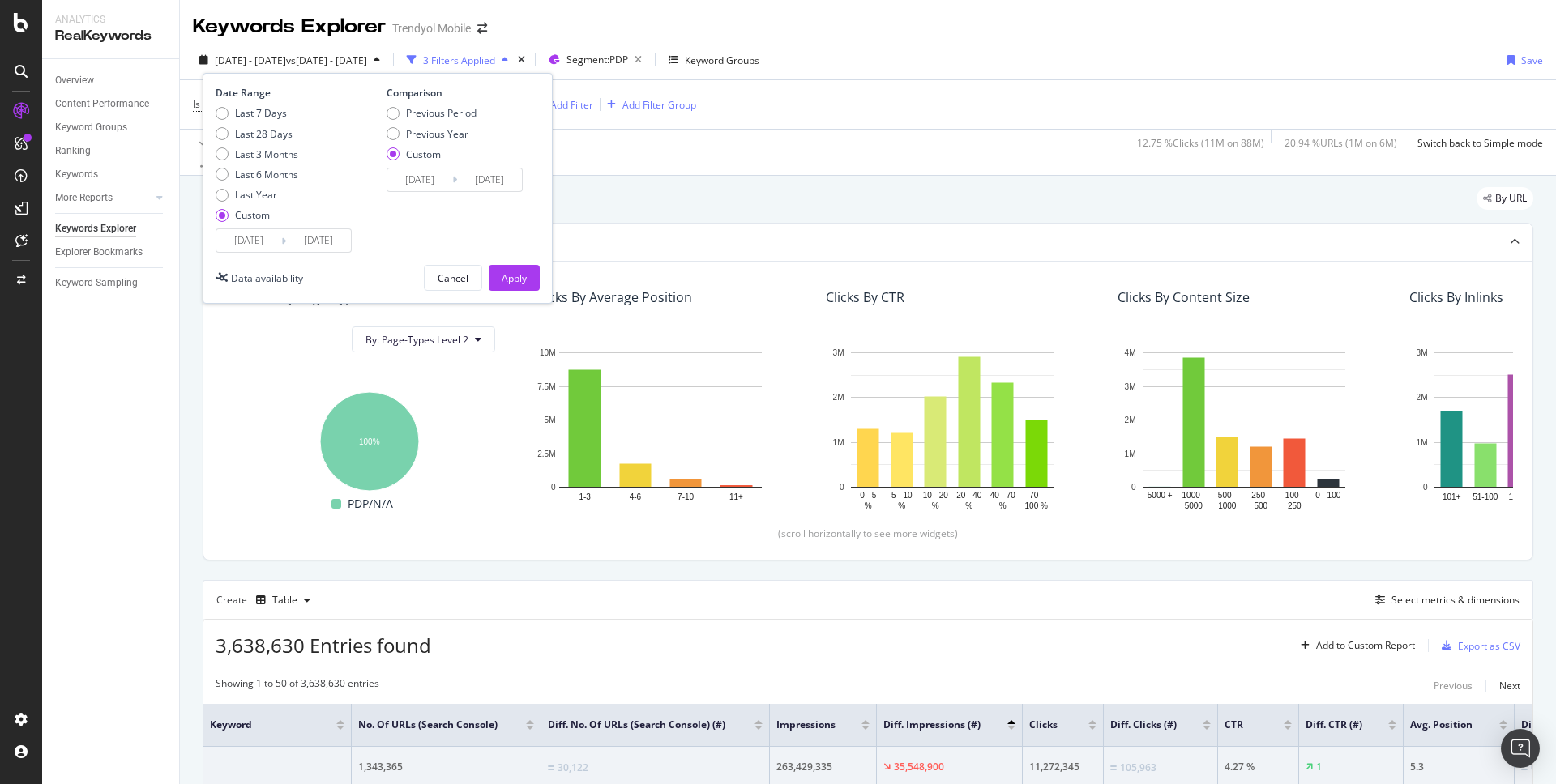
click at [350, 56] on span "vs [DATE] - [DATE]" at bounding box center [326, 60] width 81 height 14
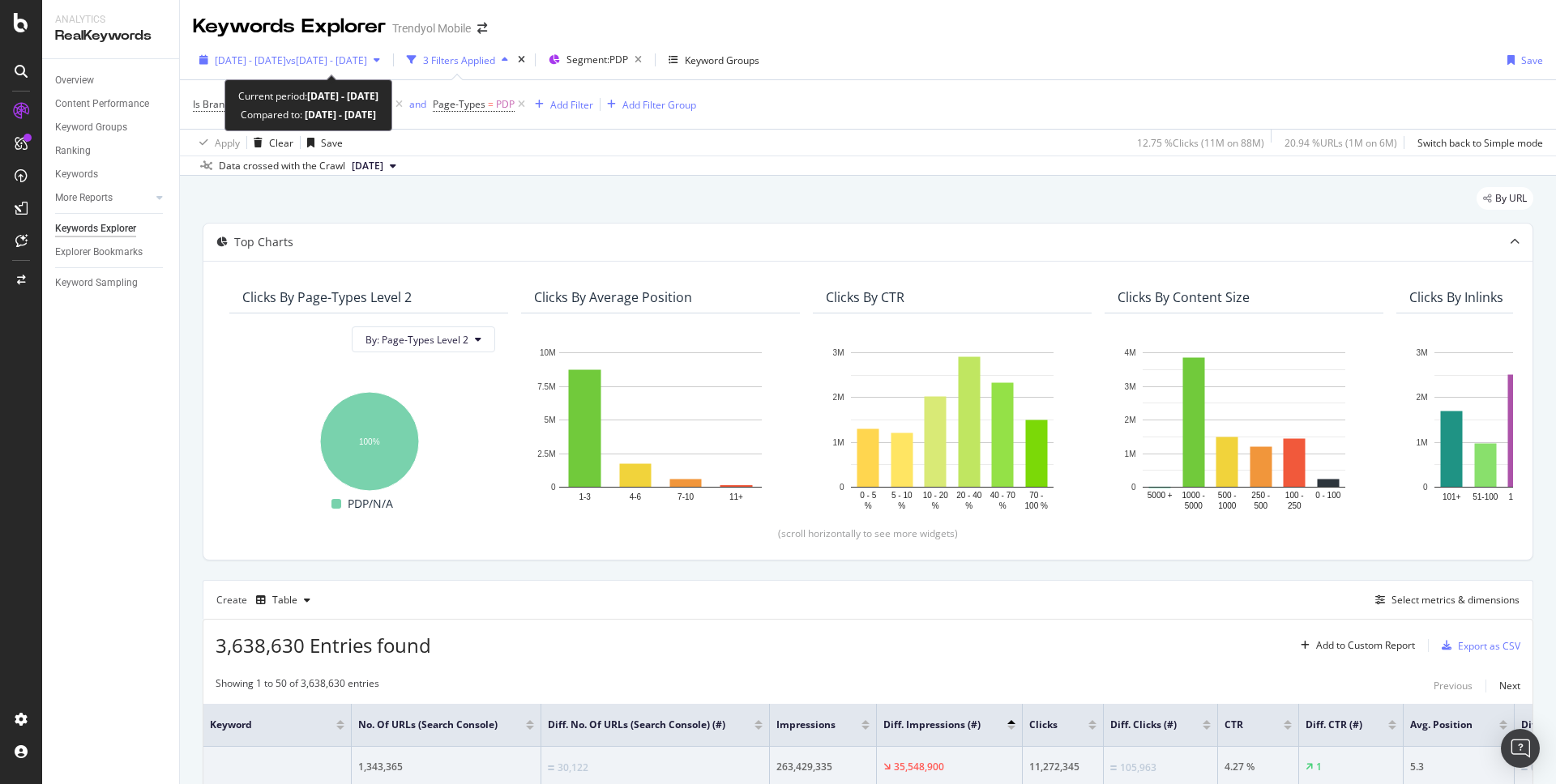
click at [362, 57] on span "vs [DATE] - [DATE]" at bounding box center [326, 60] width 81 height 14
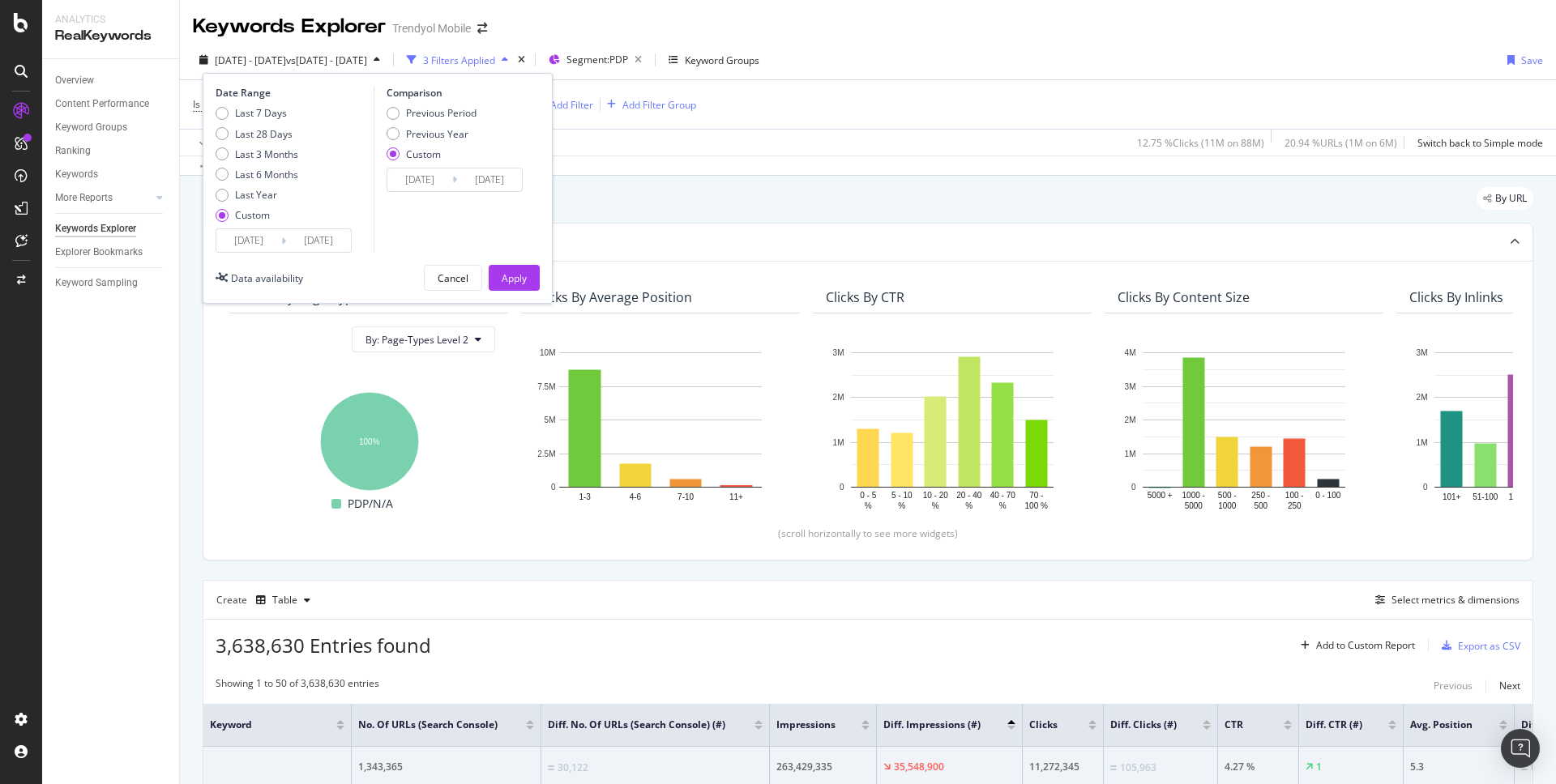
click at [633, 168] on div "Data crossed with the Crawl [DATE]" at bounding box center [867, 165] width 1376 height 19
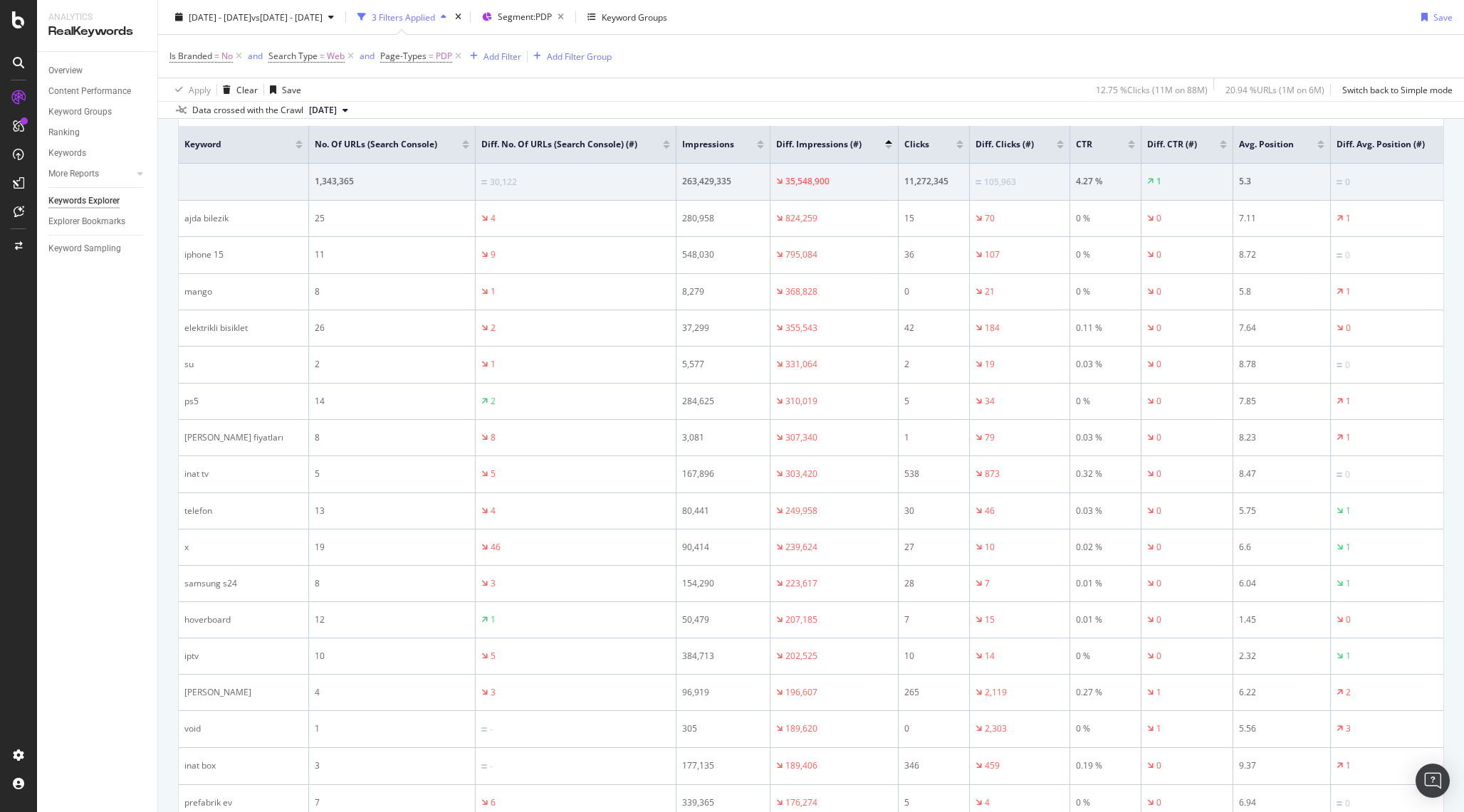
scroll to position [491, 0]
